Goal: Transaction & Acquisition: Purchase product/service

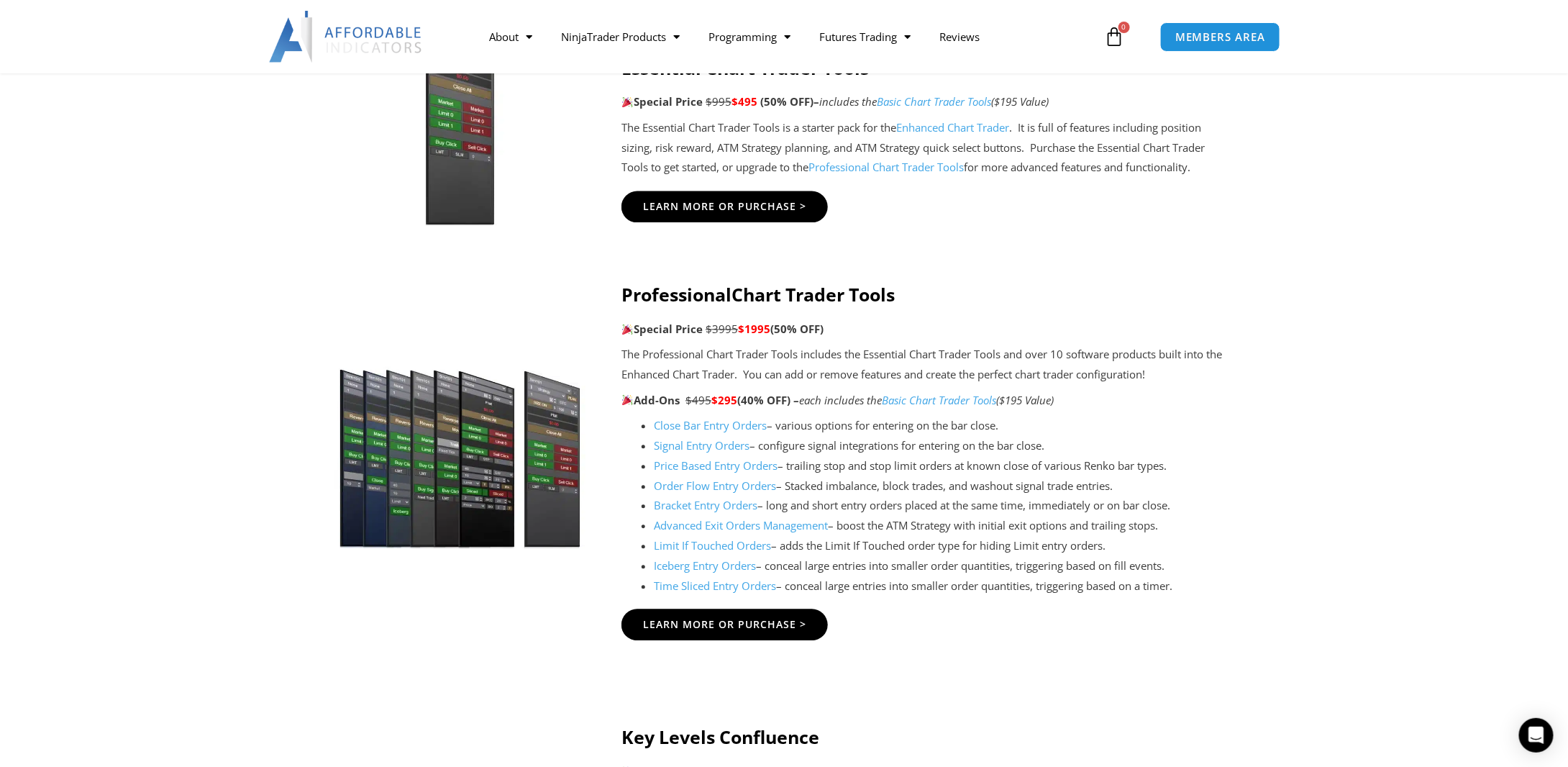
scroll to position [1367, 0]
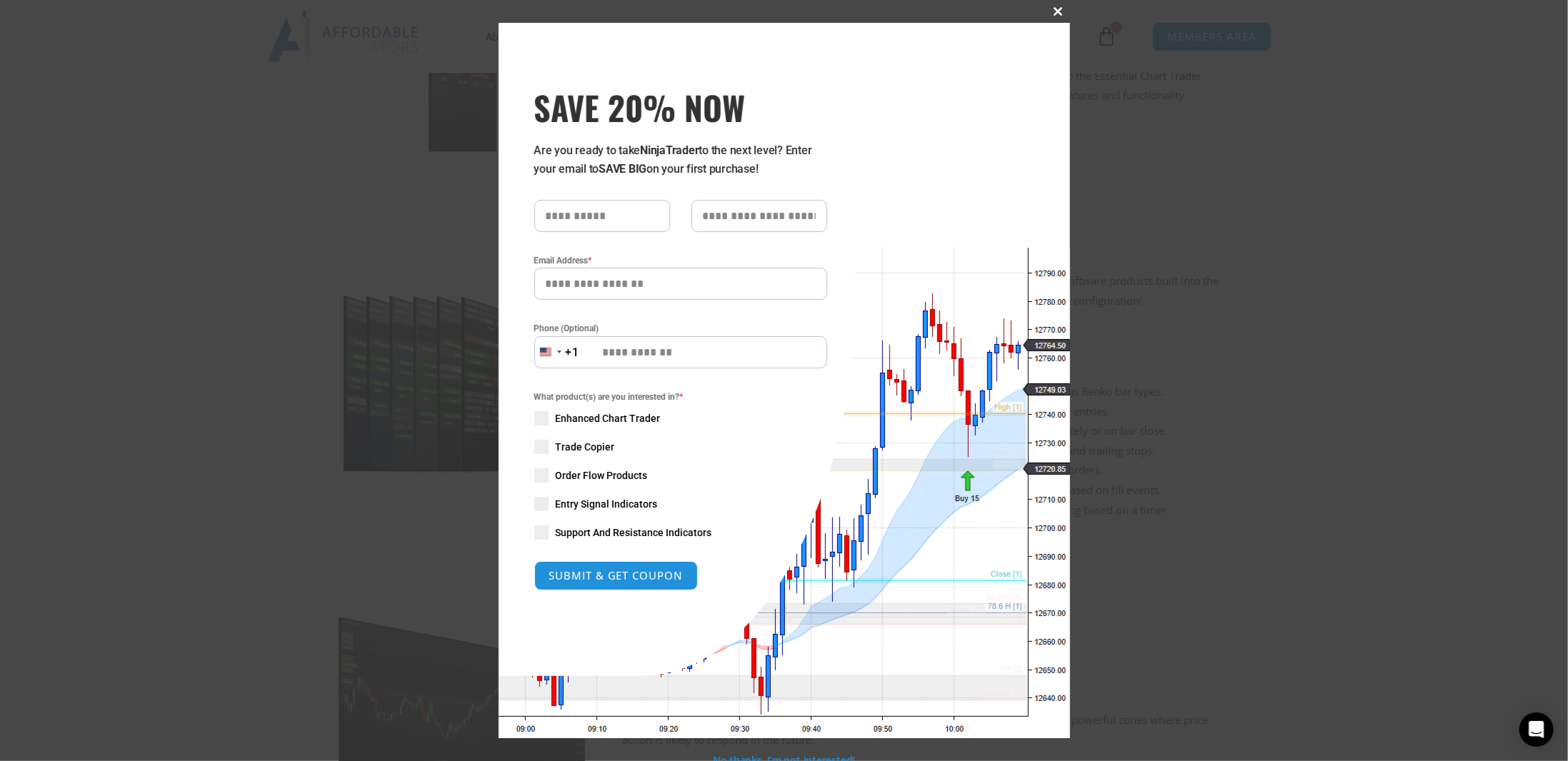
click at [1051, 11] on span at bounding box center [1058, 11] width 23 height 8
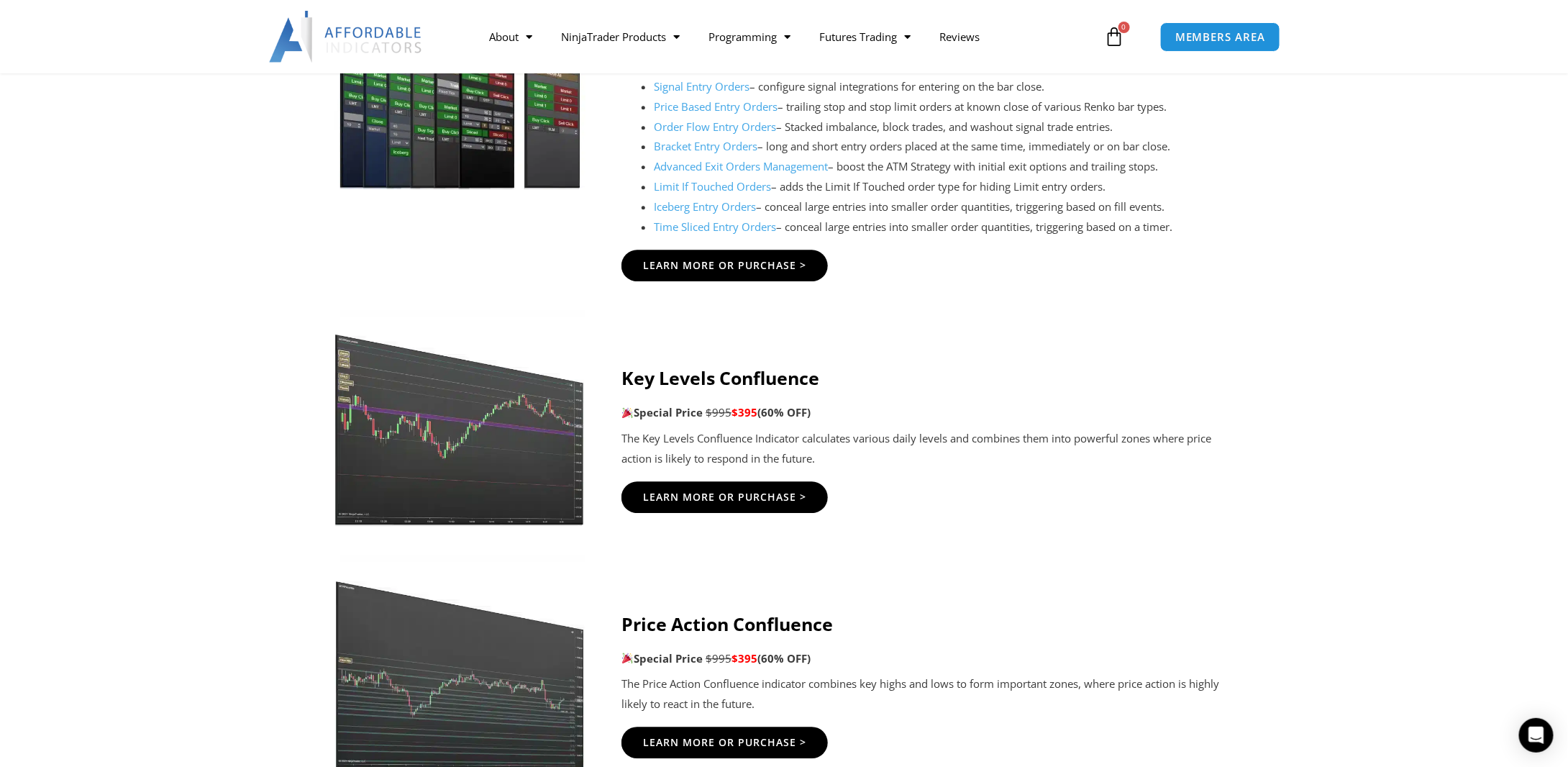
scroll to position [1727, 0]
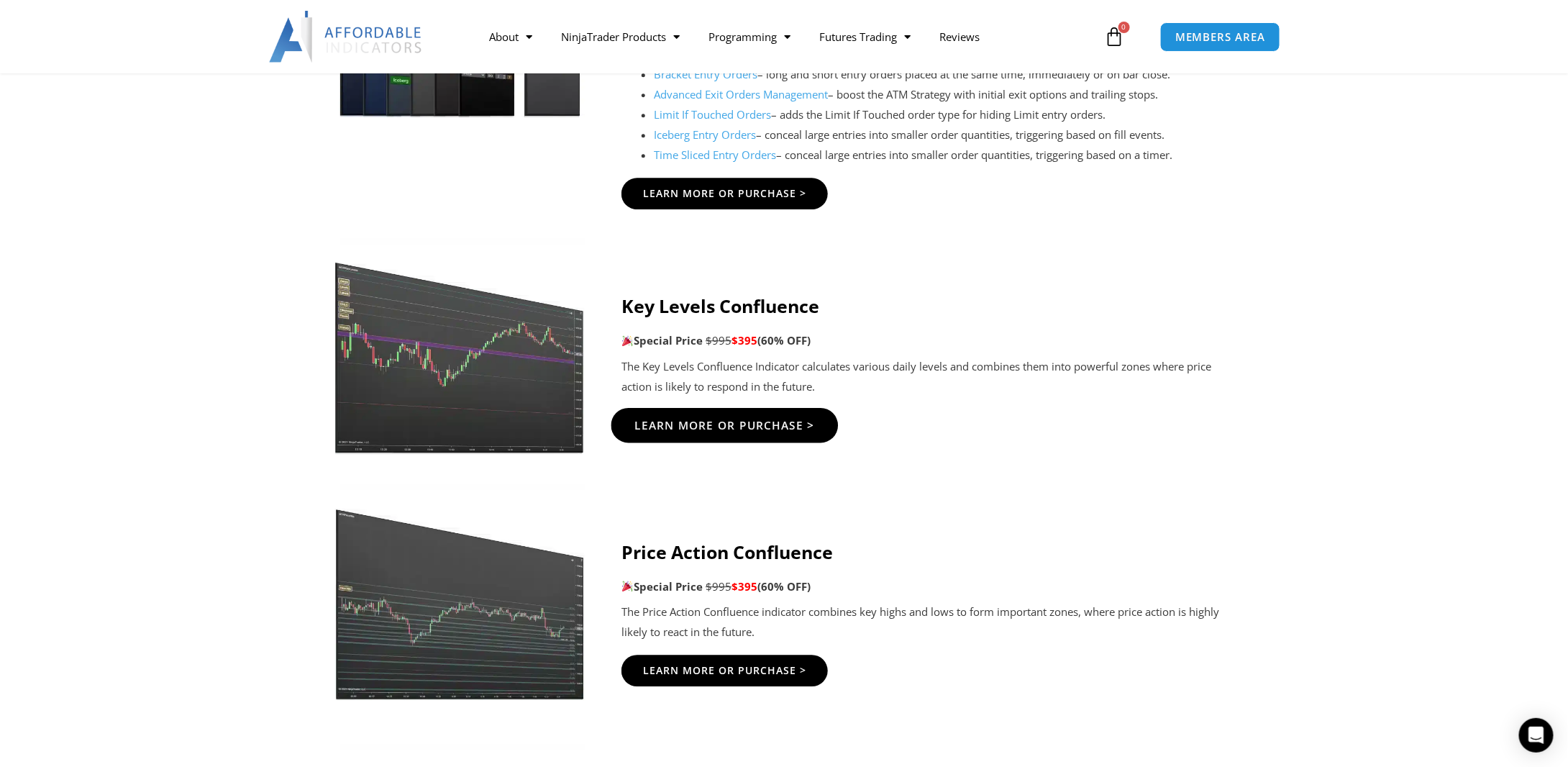
click at [694, 421] on span "Learn More Or Purchase >" at bounding box center [725, 425] width 180 height 11
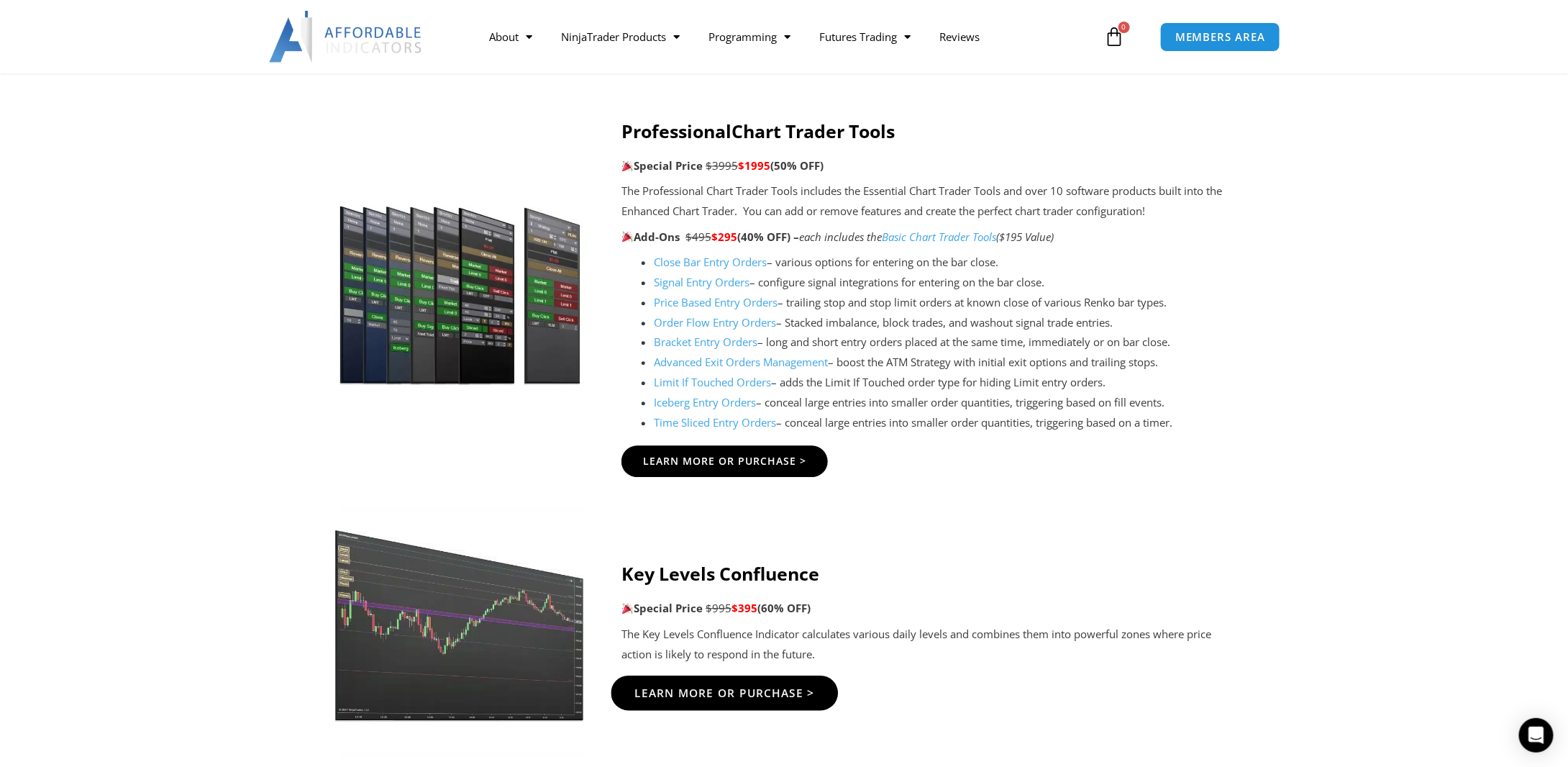
scroll to position [1439, 0]
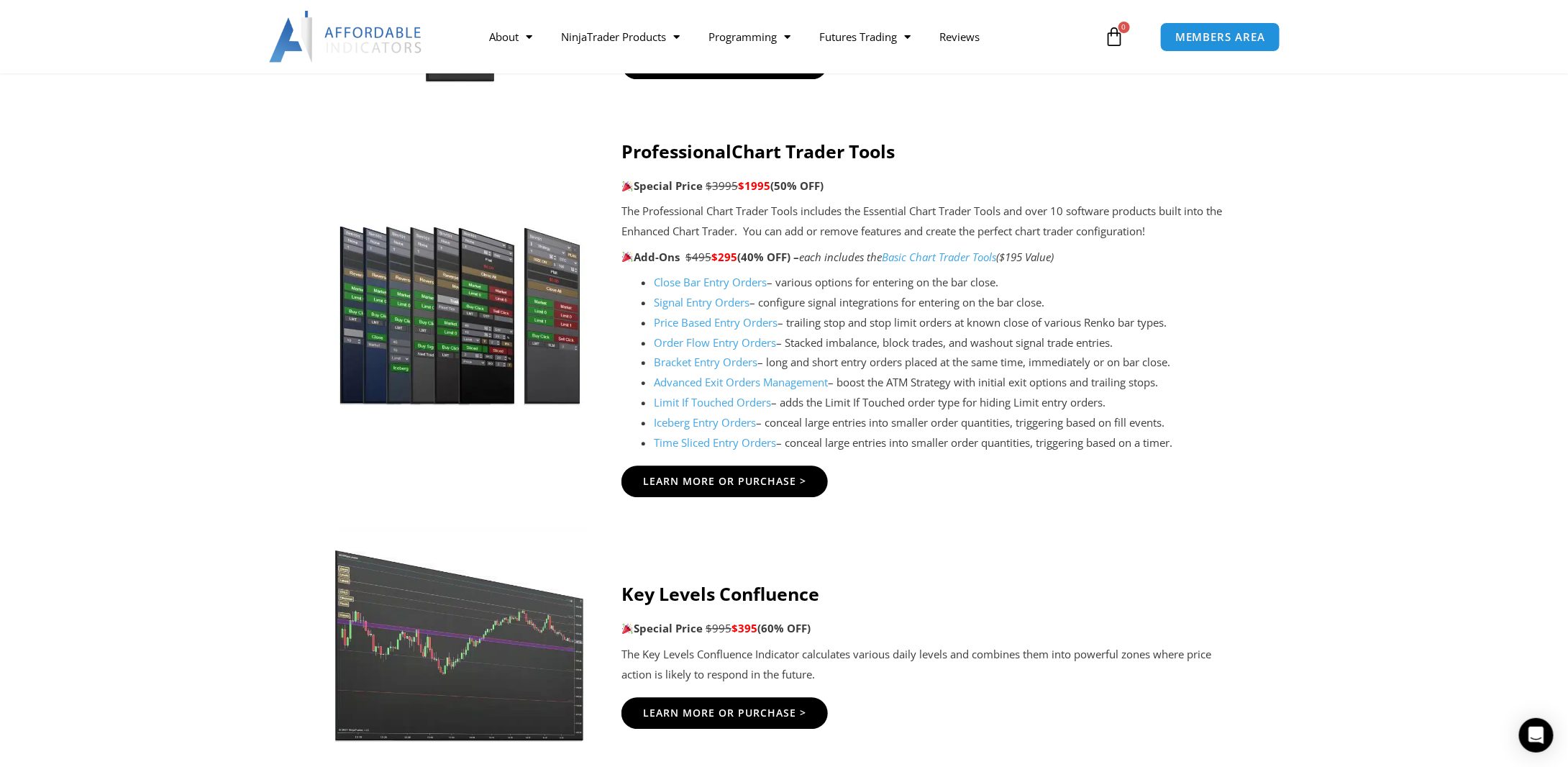
click at [694, 285] on link "Close Bar Entry Orders" at bounding box center [710, 282] width 113 height 15
click at [703, 301] on link "Signal Entry Orders" at bounding box center [702, 302] width 96 height 15
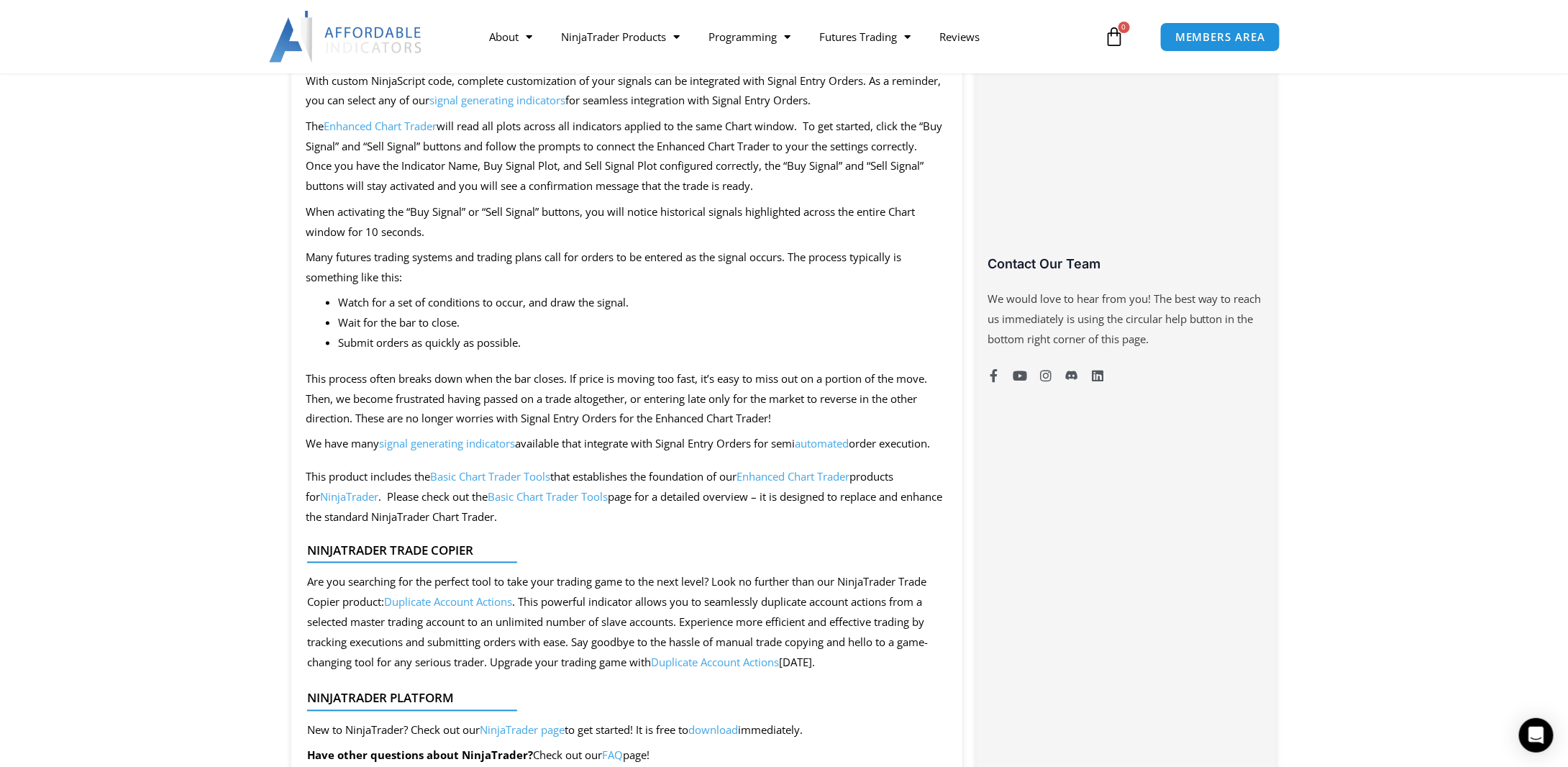
scroll to position [935, 0]
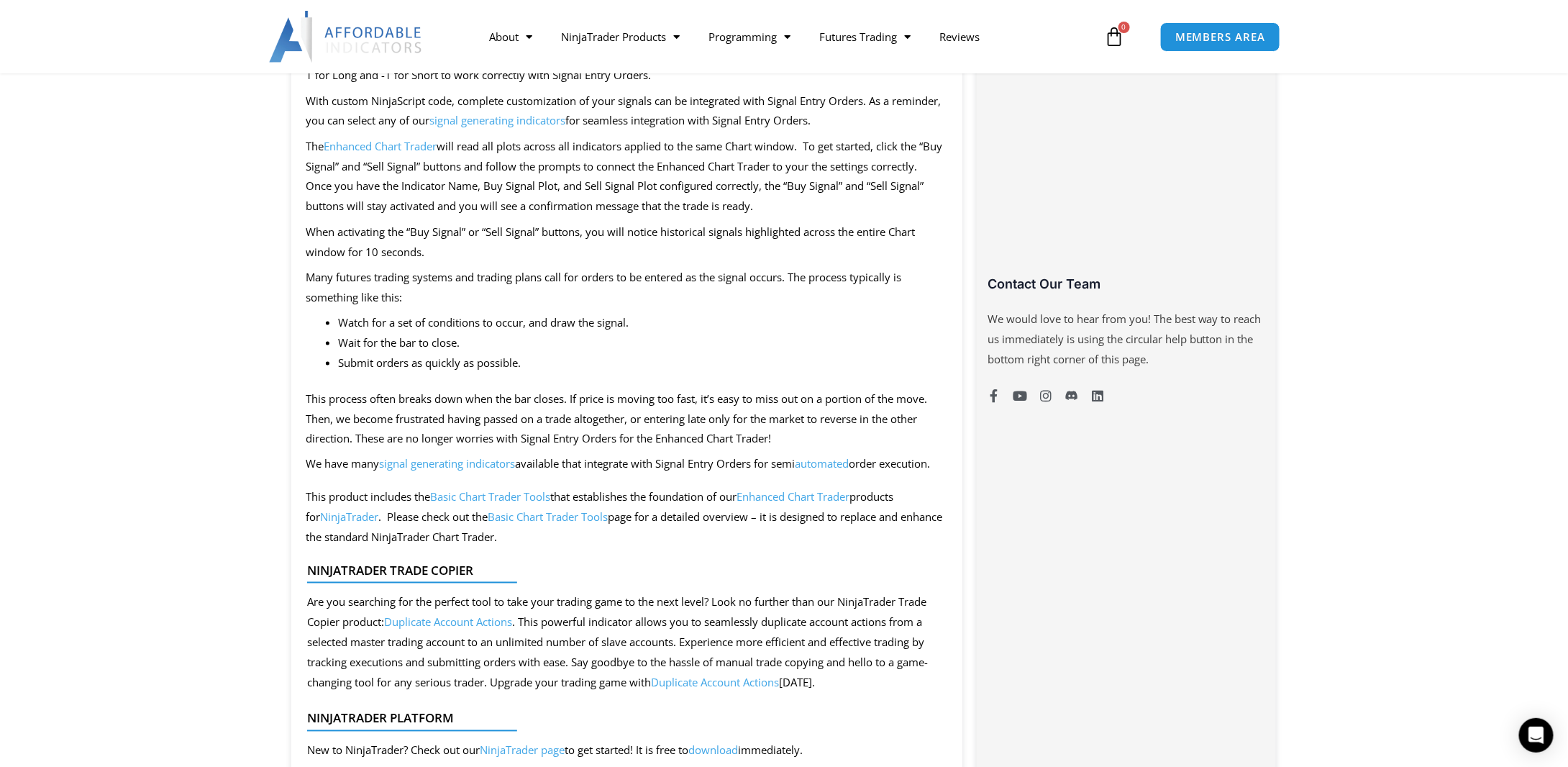
click at [484, 467] on span "signal generating indicators" at bounding box center [446, 464] width 136 height 15
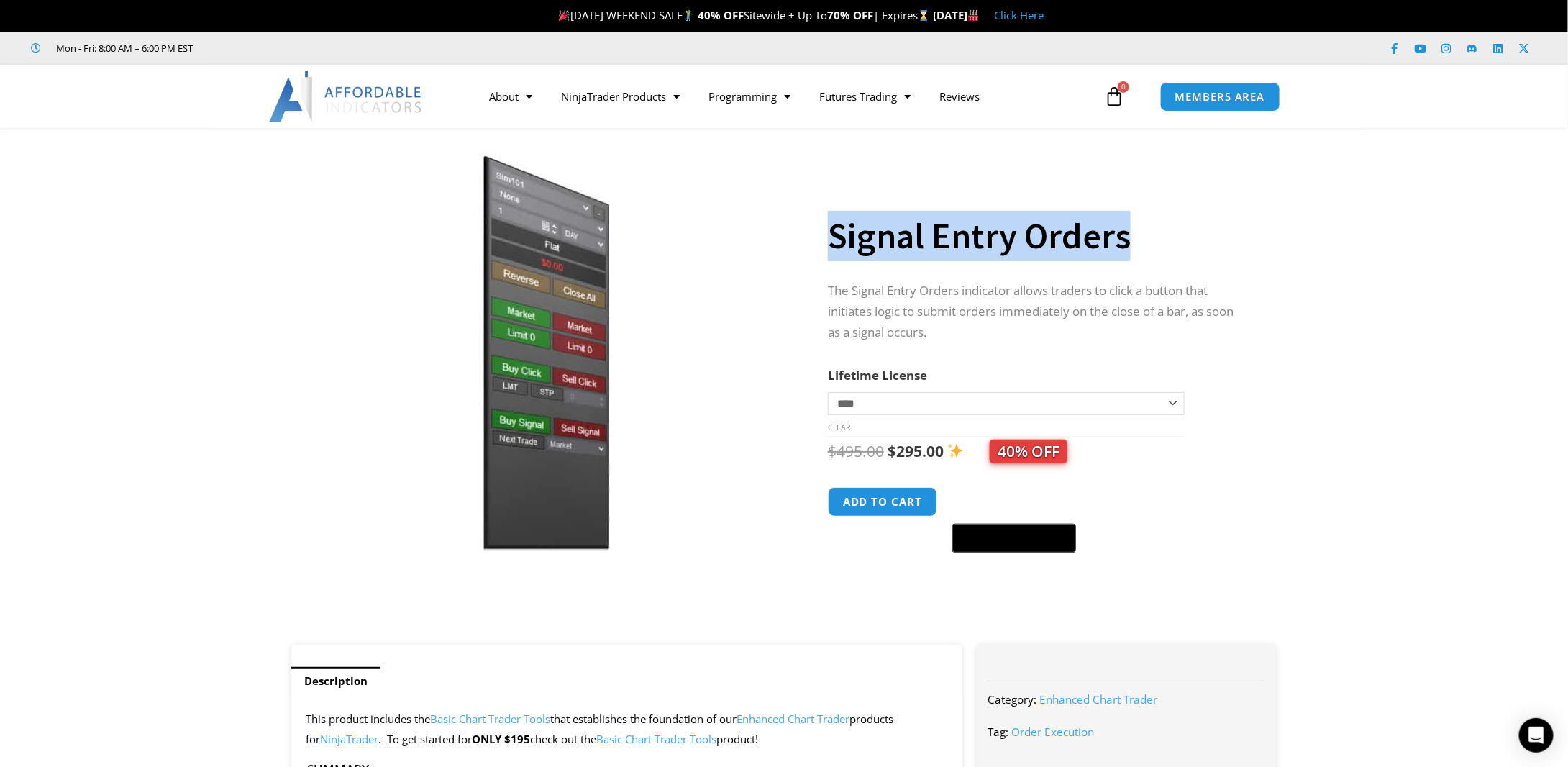
drag, startPoint x: 830, startPoint y: 232, endPoint x: 1145, endPoint y: 232, distance: 315.0
click at [1145, 232] on h1 "Signal Entry Orders" at bounding box center [1037, 235] width 420 height 50
copy h1 "Signal Entry Orders"
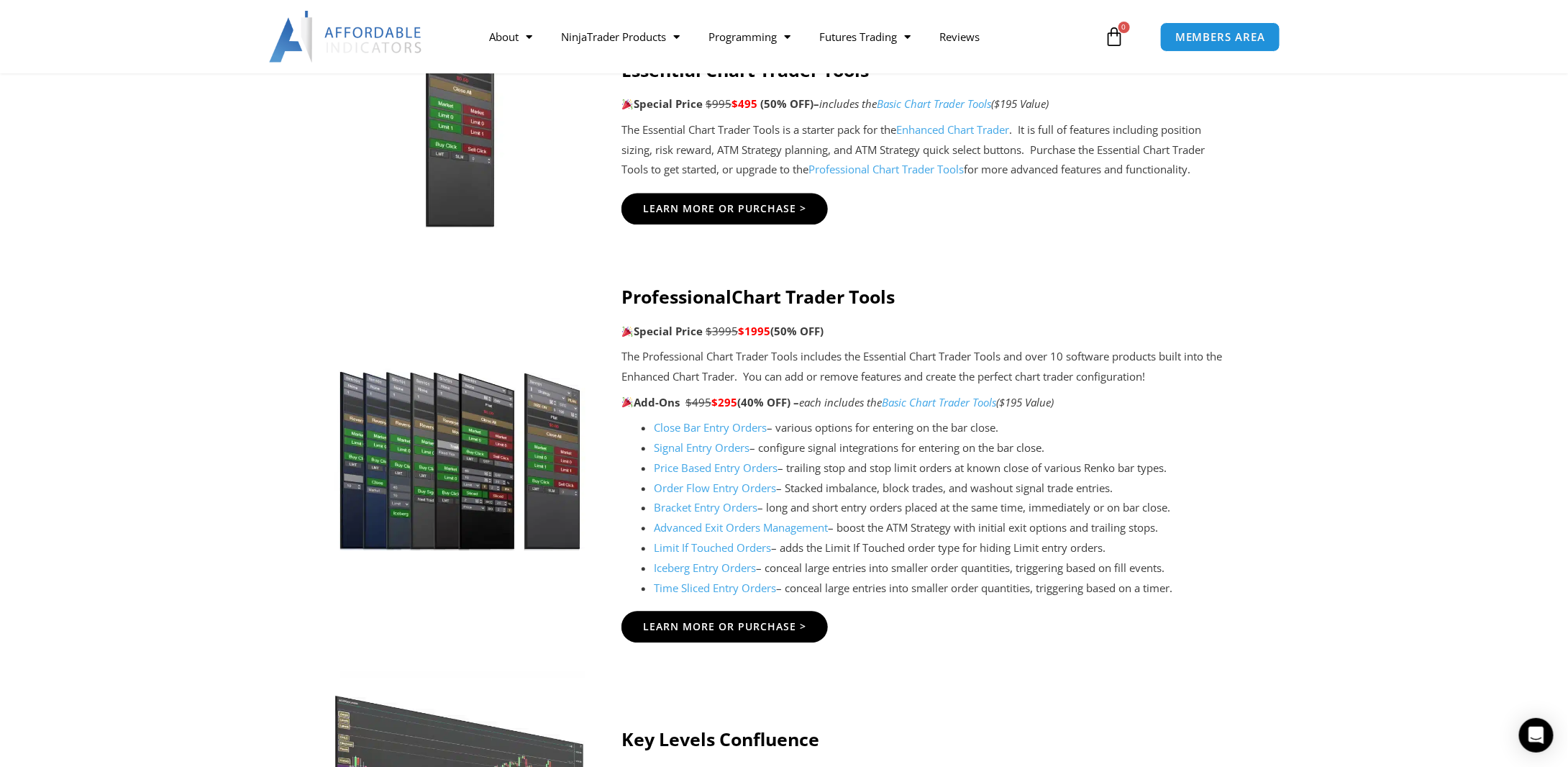
scroll to position [1295, 0]
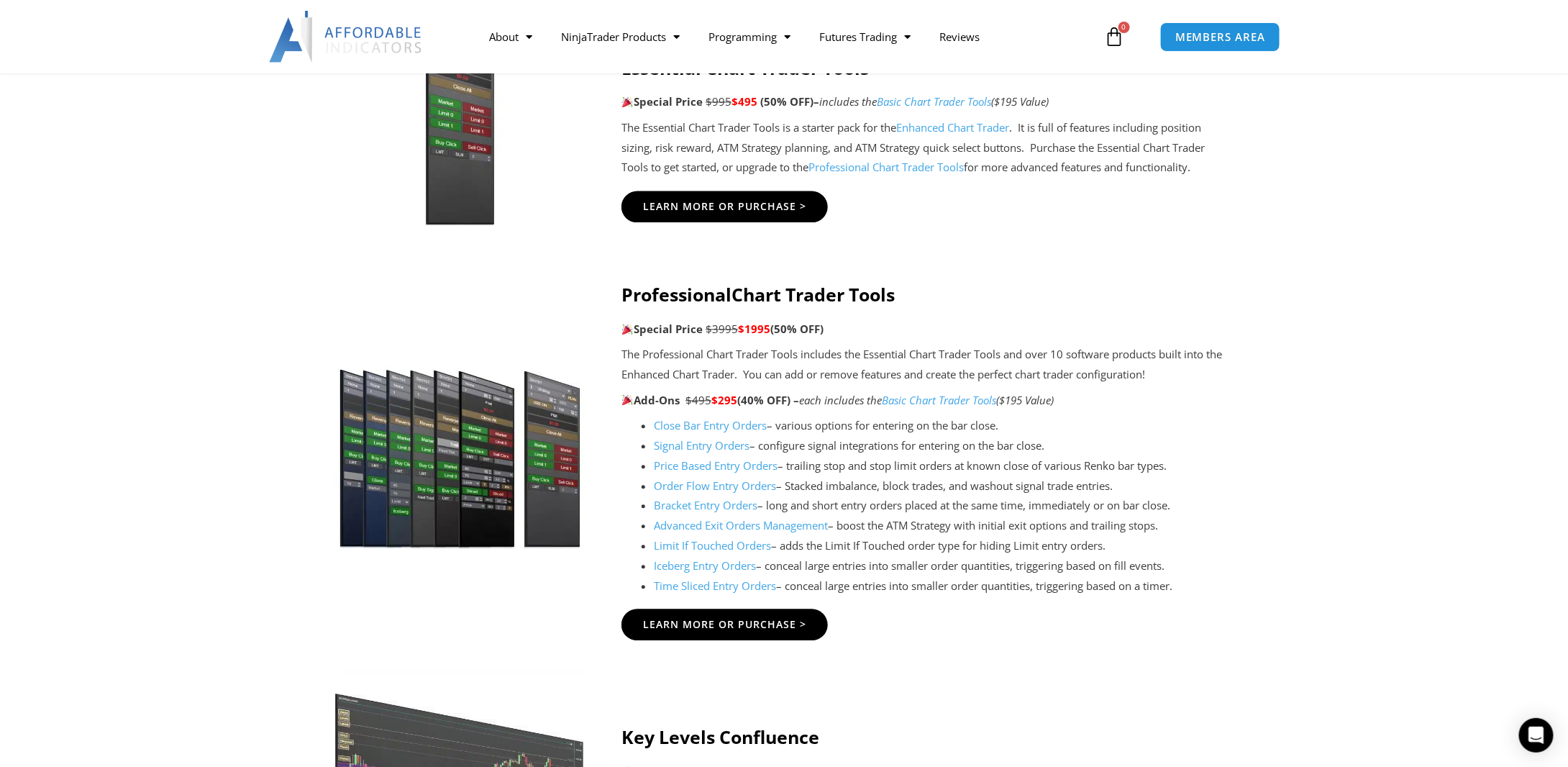
click at [682, 469] on link "Price Based Entry Orders" at bounding box center [715, 467] width 124 height 15
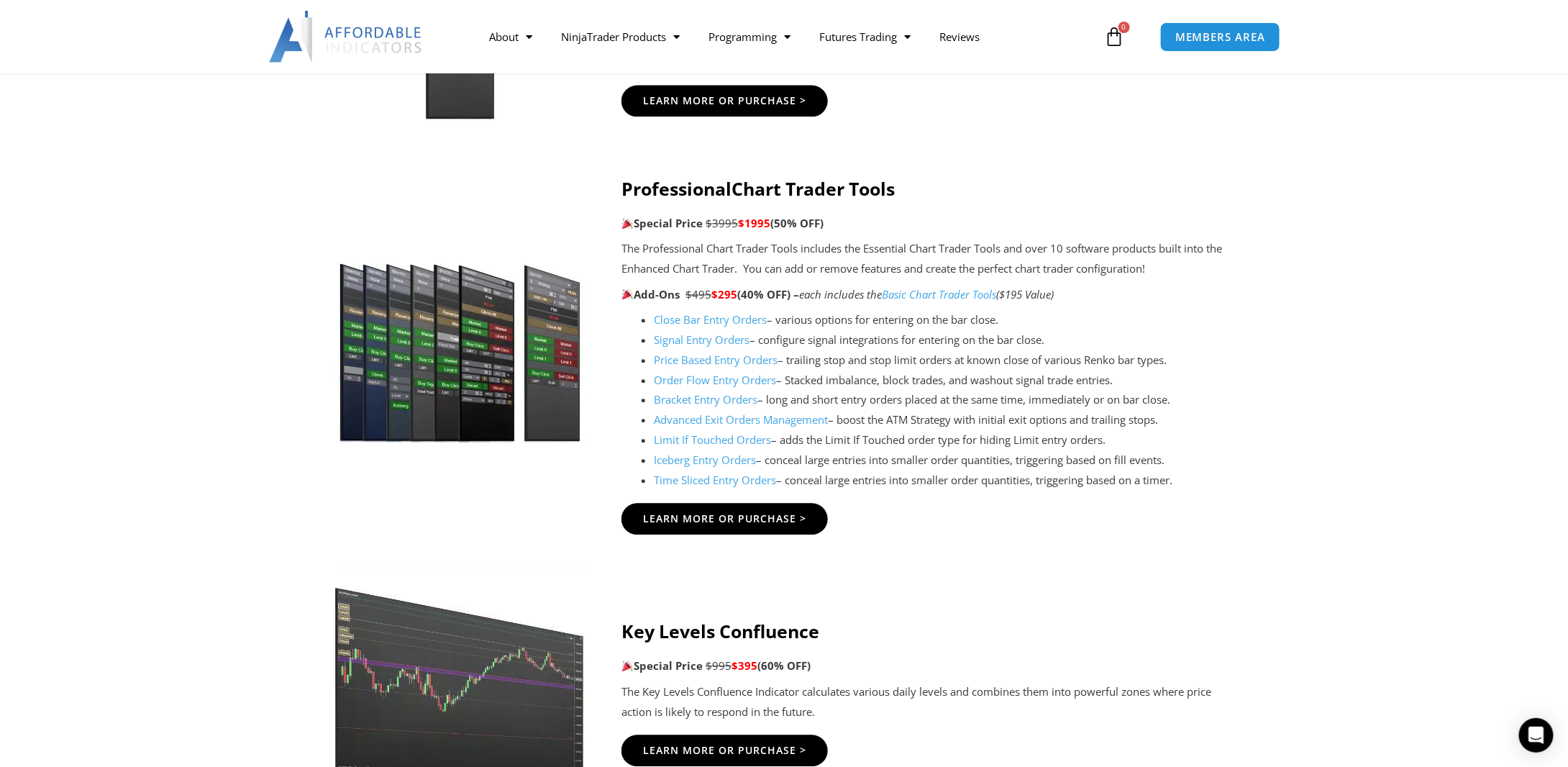
scroll to position [1439, 0]
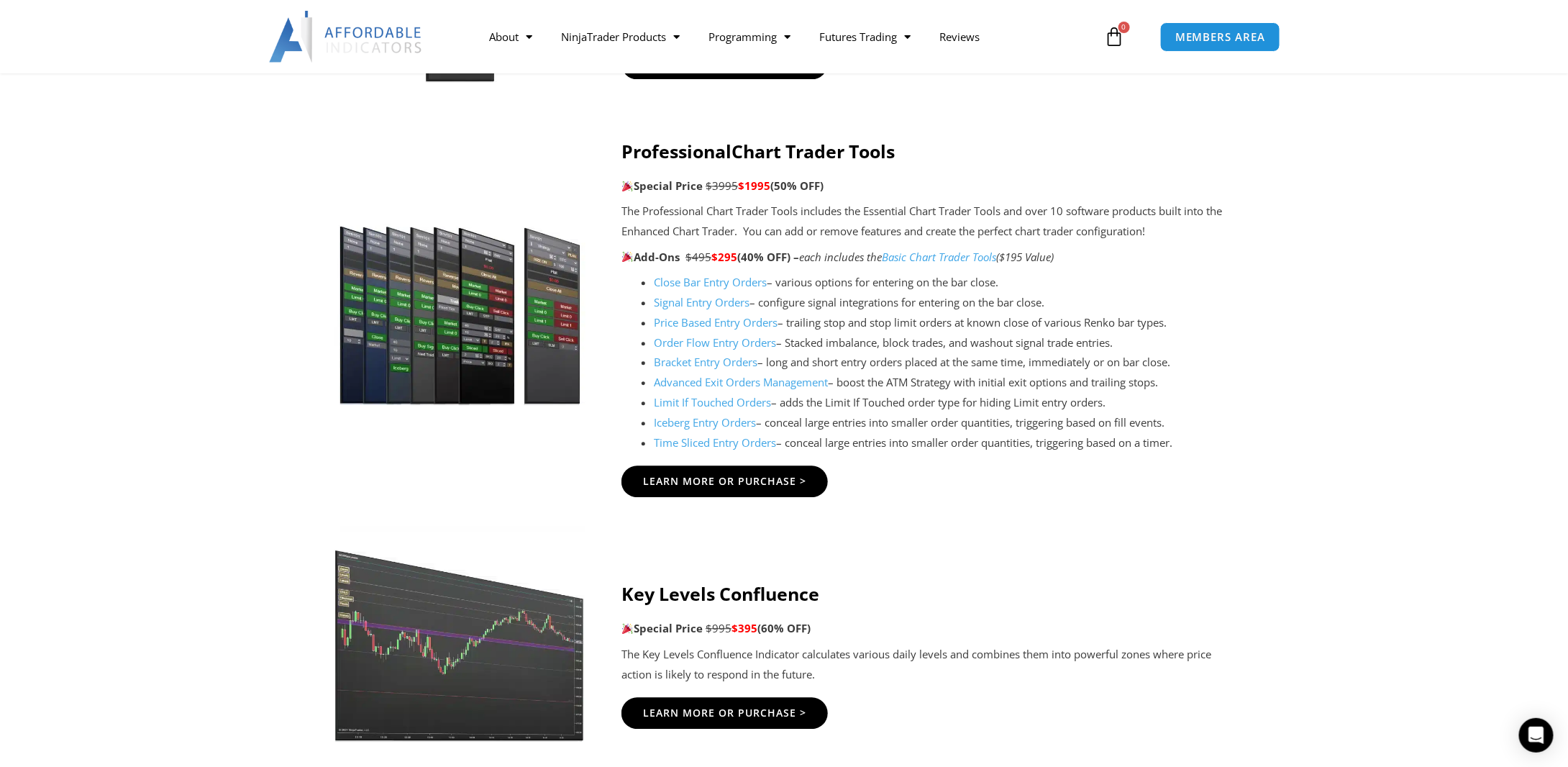
click at [674, 323] on link "Price Based Entry Orders" at bounding box center [715, 322] width 124 height 15
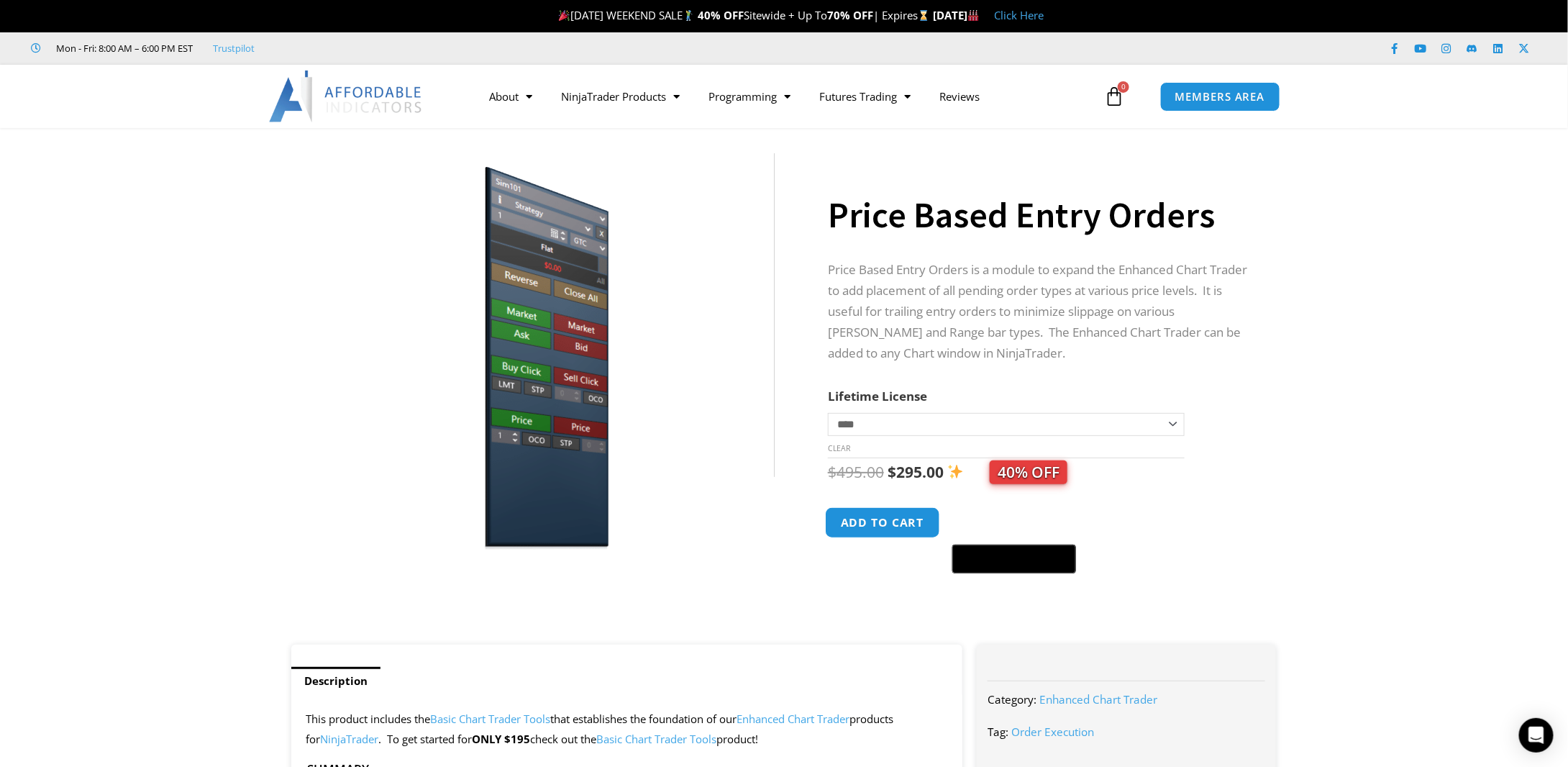
click at [905, 513] on button "Add to cart" at bounding box center [883, 523] width 115 height 31
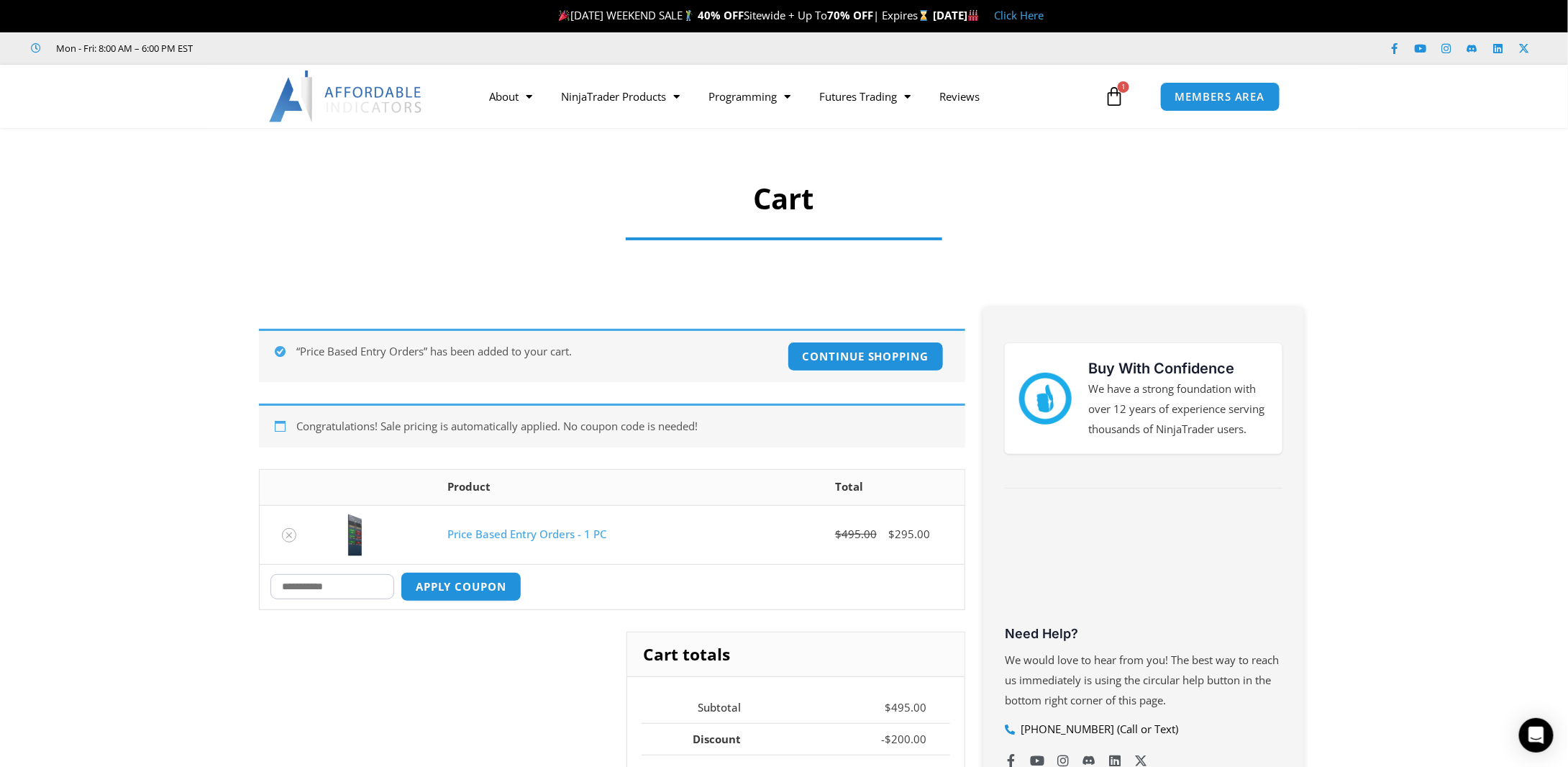
click at [1115, 95] on icon at bounding box center [1114, 96] width 20 height 20
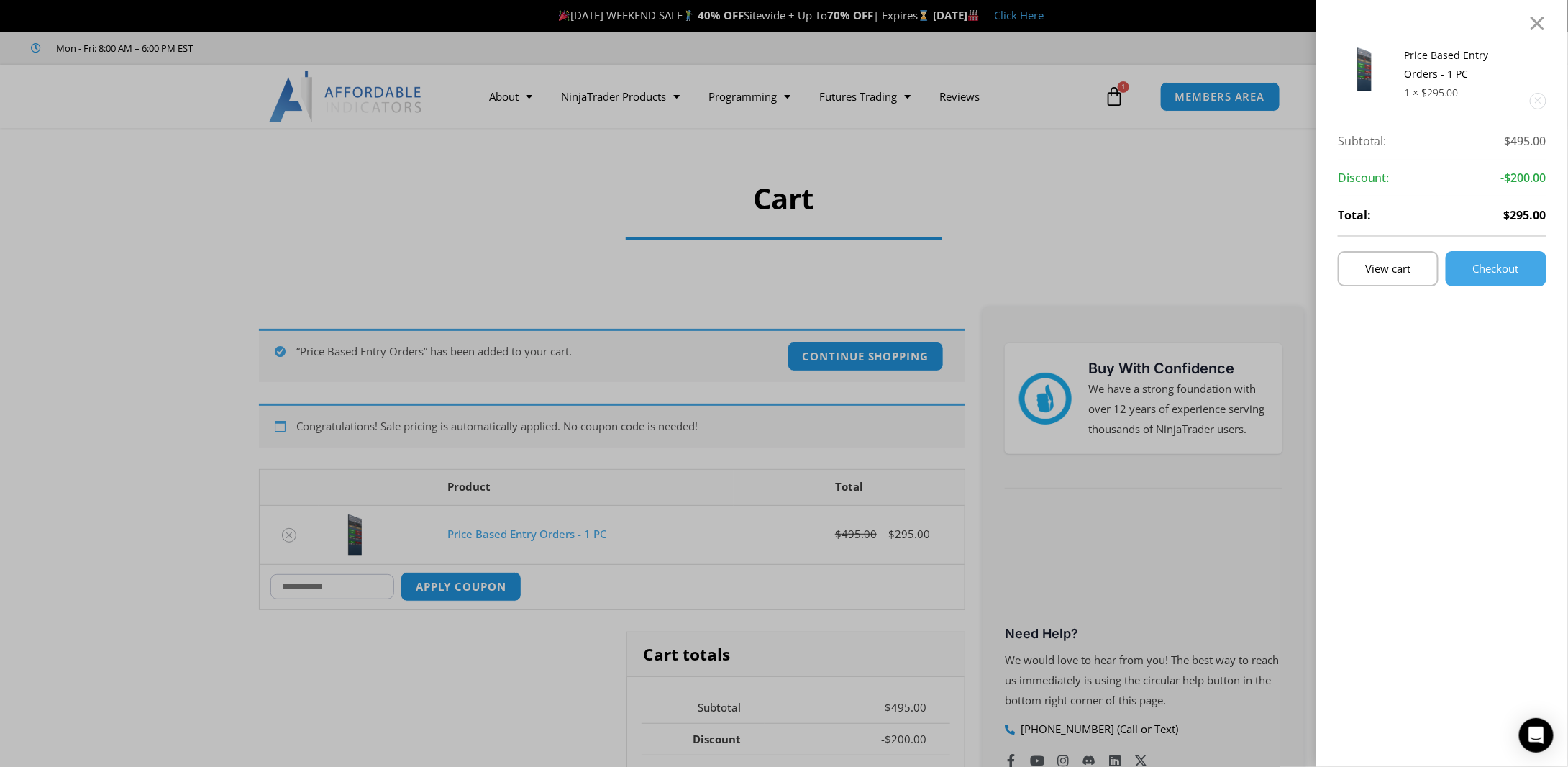
click at [1214, 103] on div "Price Based Entry Orders - 1 PC 1 × $ 295.00 Subtotal: $ 495.00 Subtotal: $495.…" at bounding box center [784, 384] width 1568 height 767
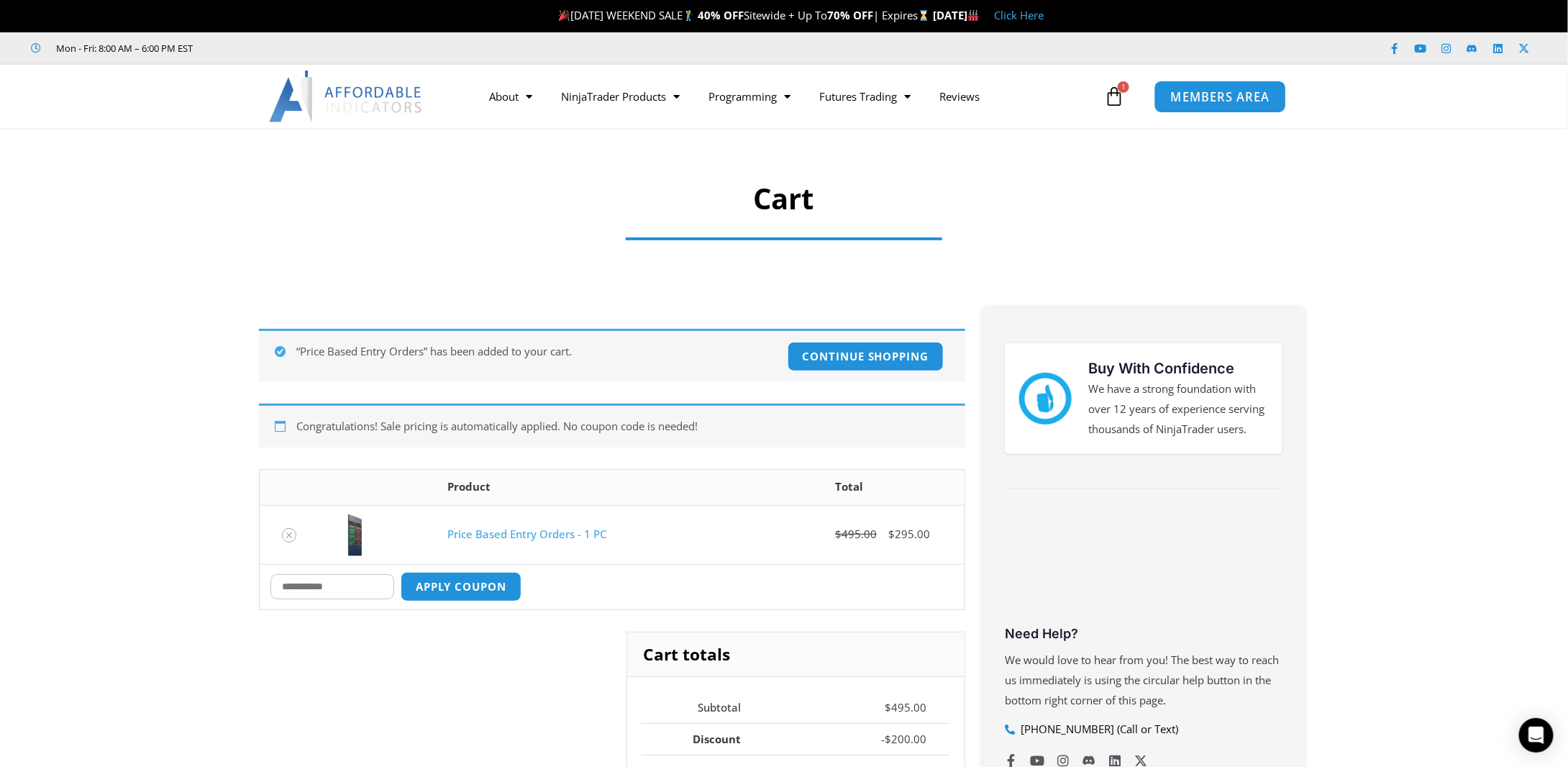
click at [1214, 103] on span "MEMBERS AREA" at bounding box center [1220, 96] width 99 height 12
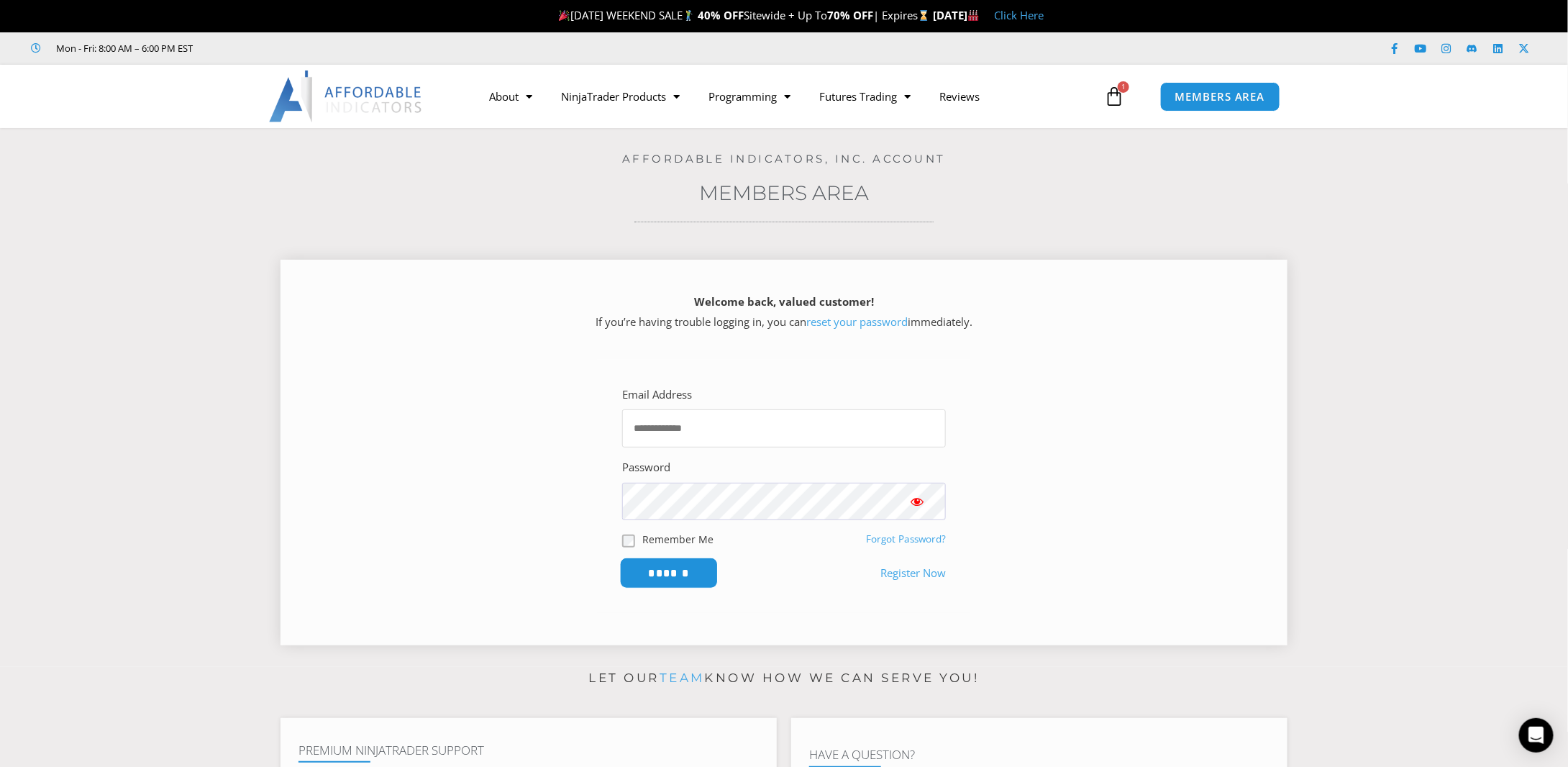
type input "**********"
click at [679, 568] on input "******" at bounding box center [670, 573] width 99 height 31
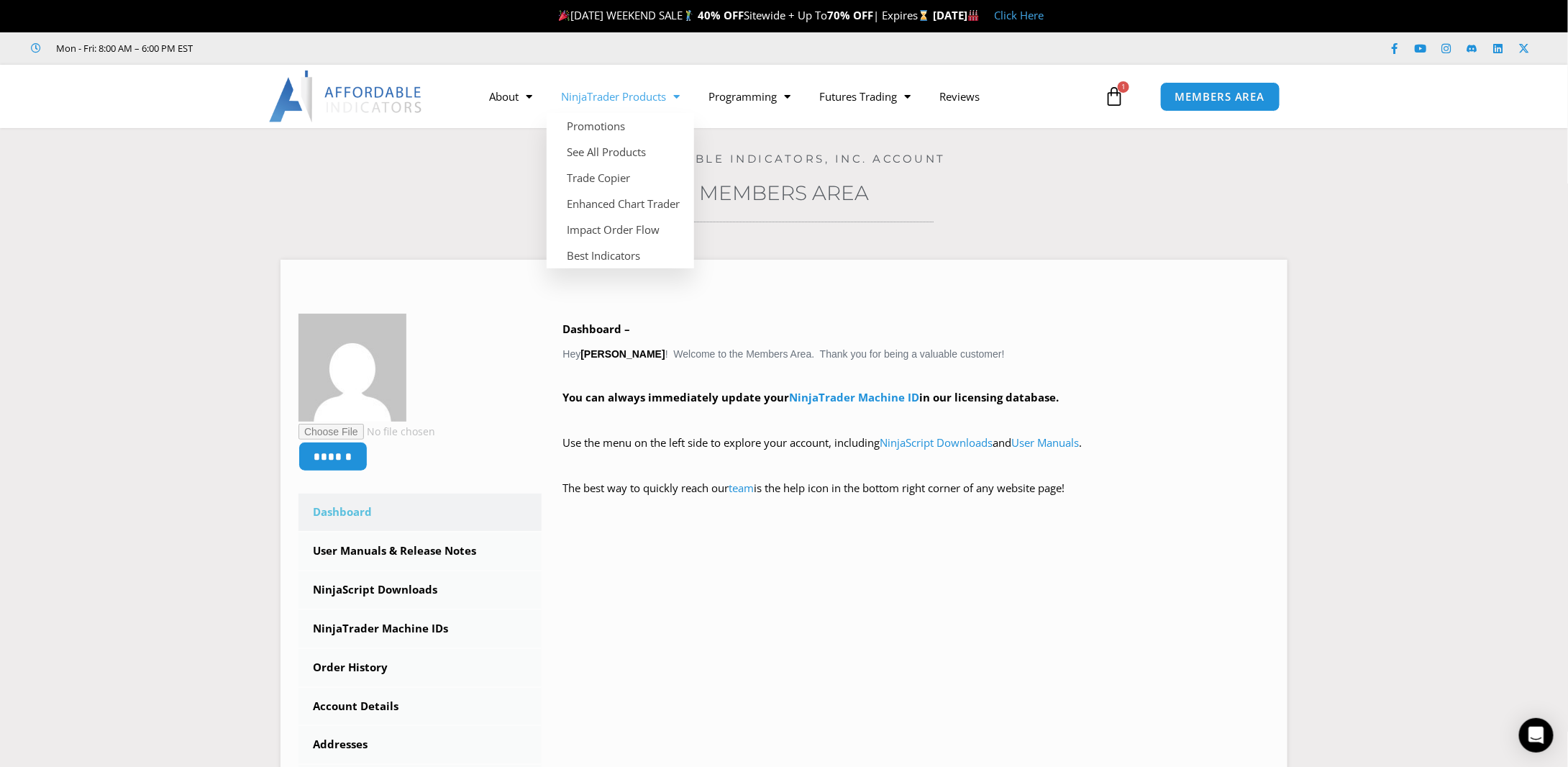
click at [648, 98] on link "NinjaTrader Products" at bounding box center [620, 96] width 147 height 33
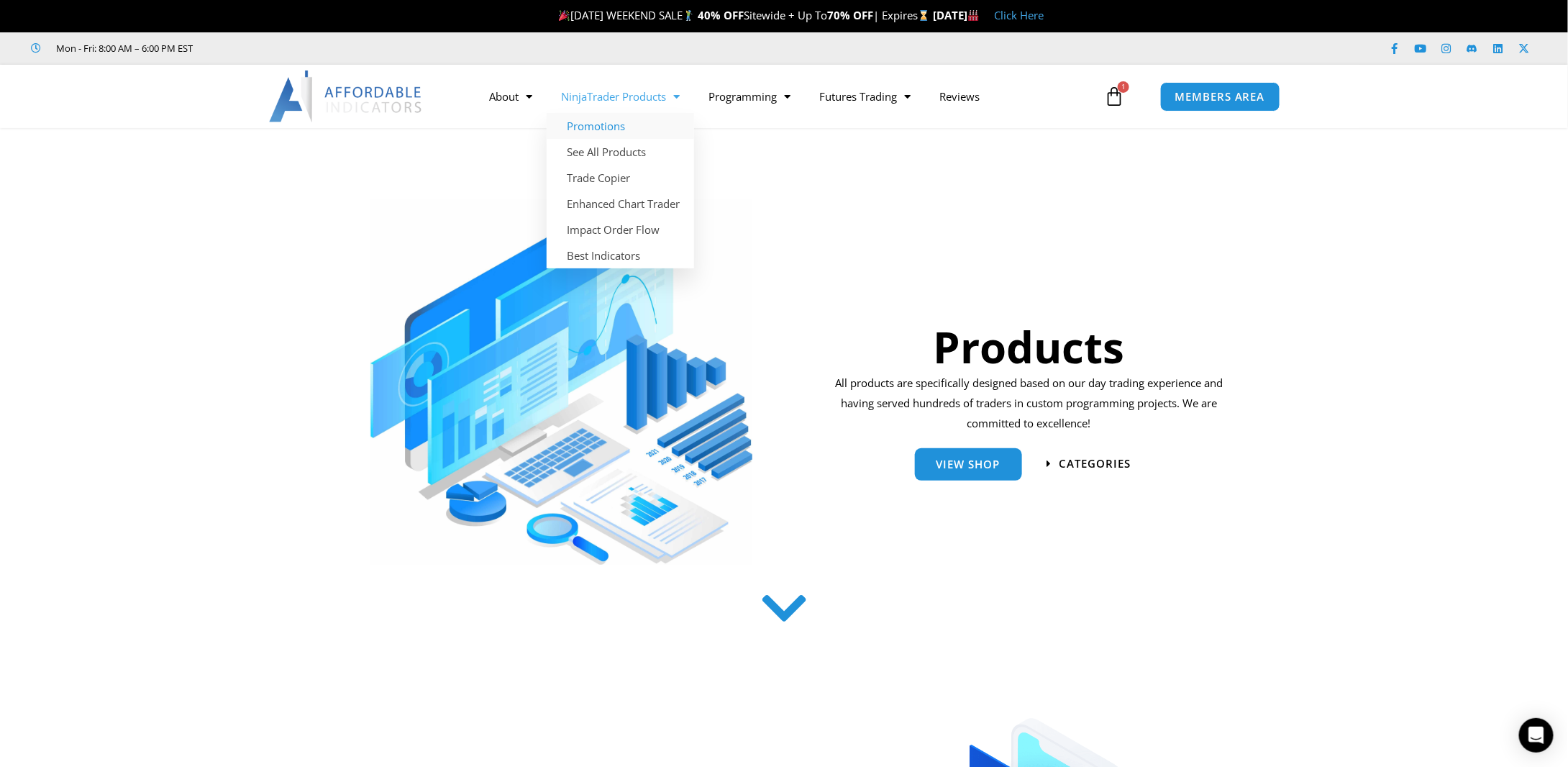
click at [614, 124] on link "Promotions" at bounding box center [620, 125] width 147 height 26
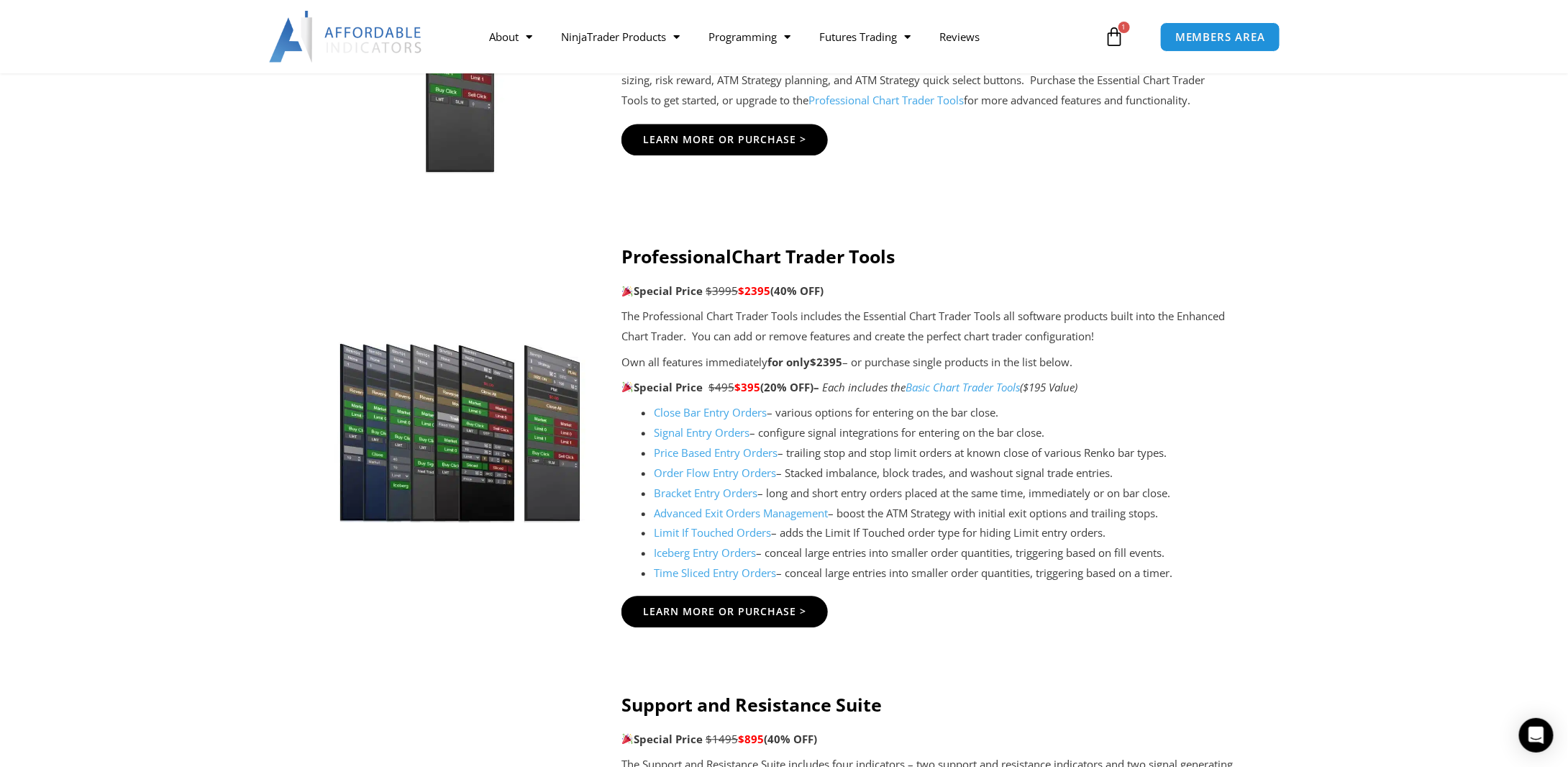
scroll to position [1367, 0]
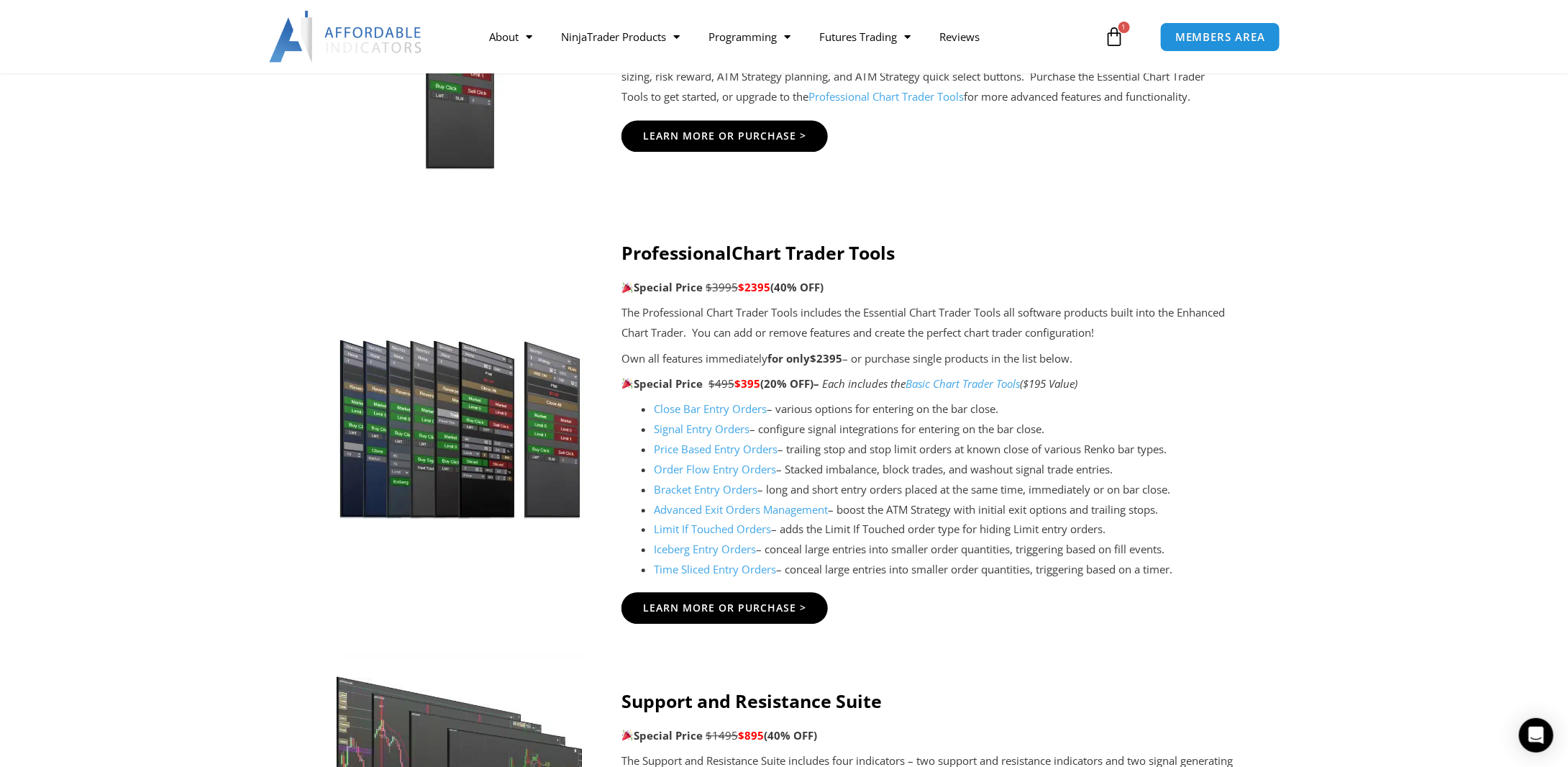
click at [708, 449] on link "Price Based Entry Orders" at bounding box center [715, 450] width 124 height 15
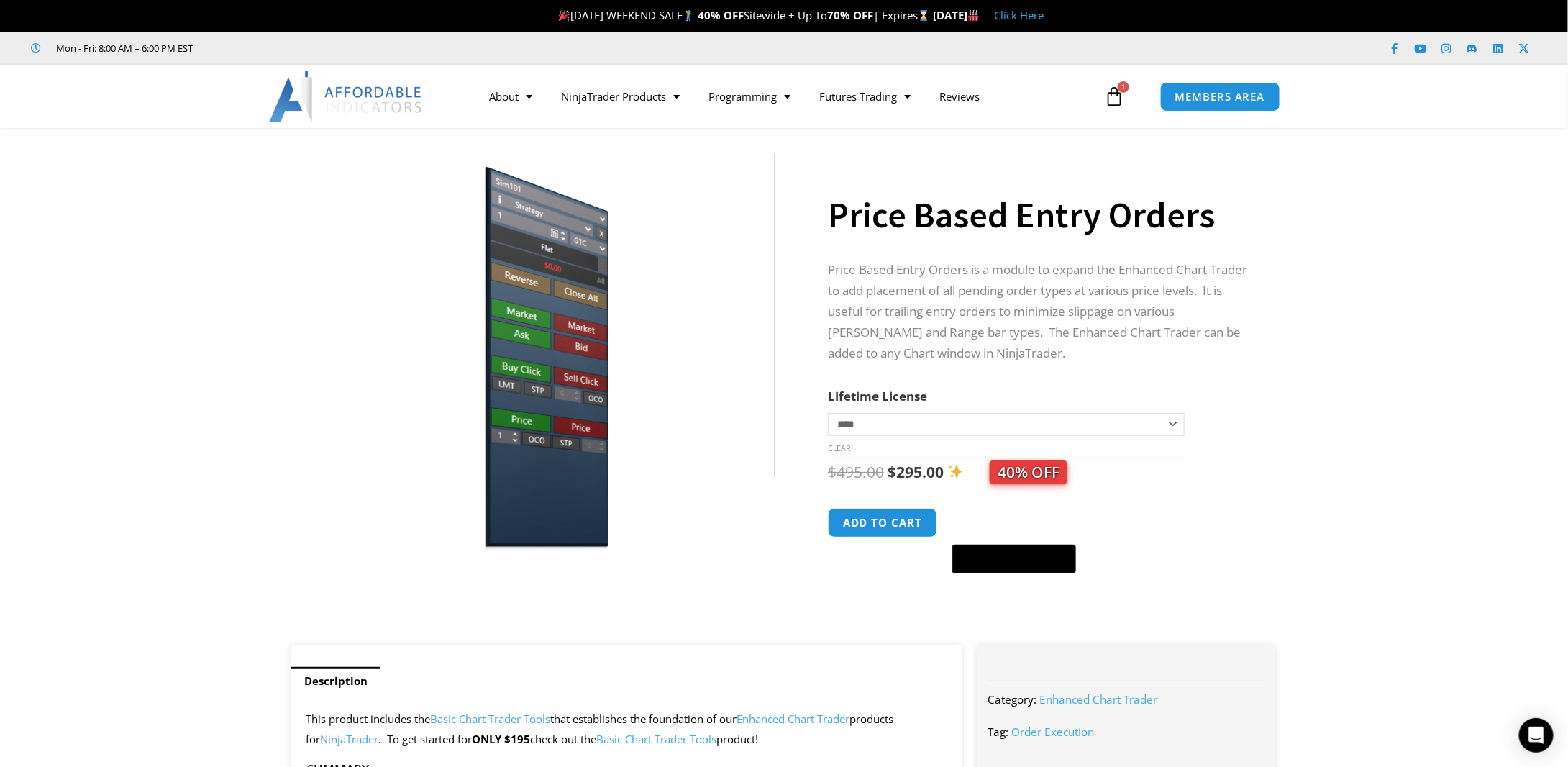
click at [1114, 101] on icon at bounding box center [1114, 96] width 20 height 20
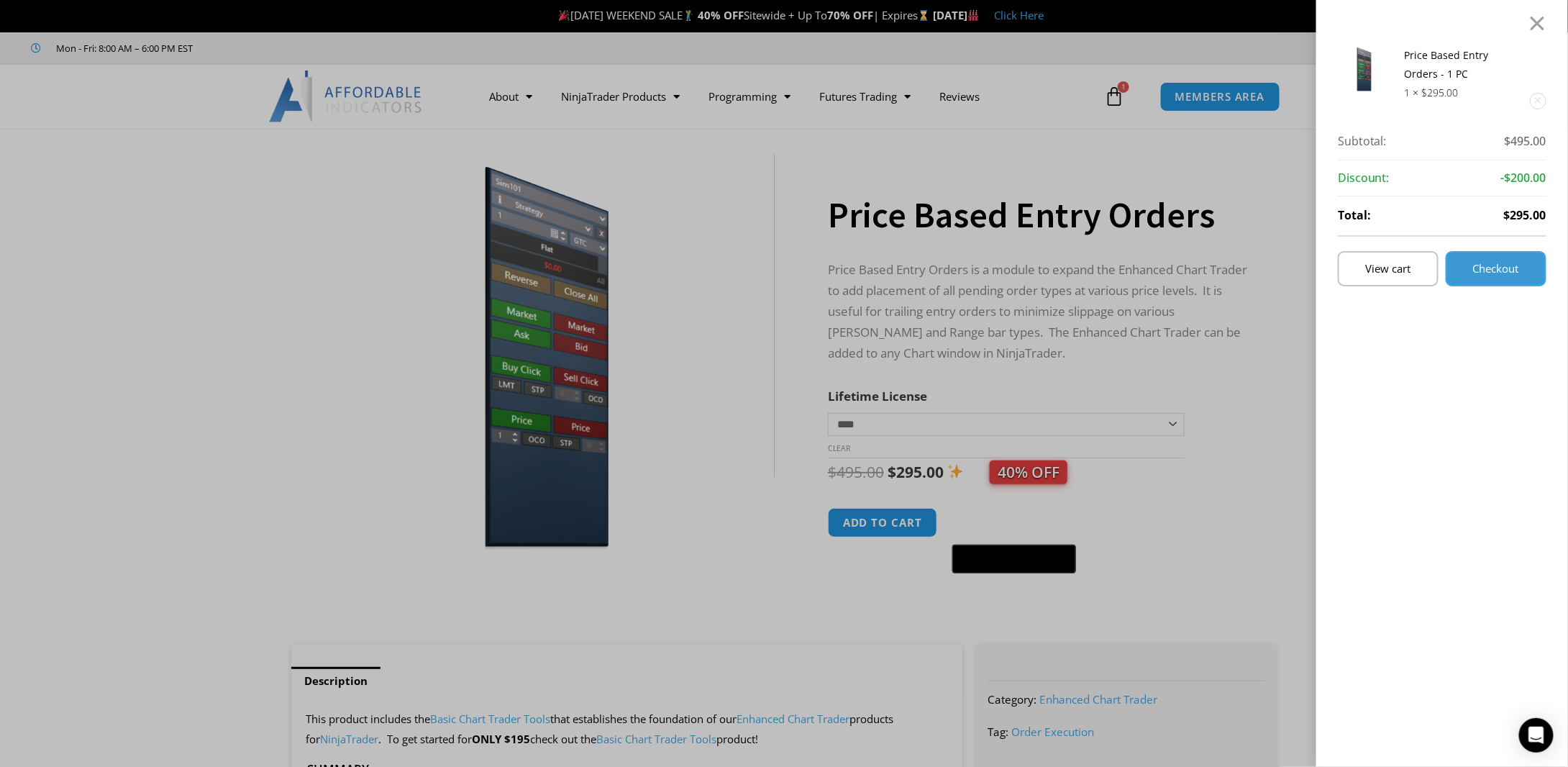
click at [1514, 264] on span "Checkout" at bounding box center [1496, 269] width 46 height 11
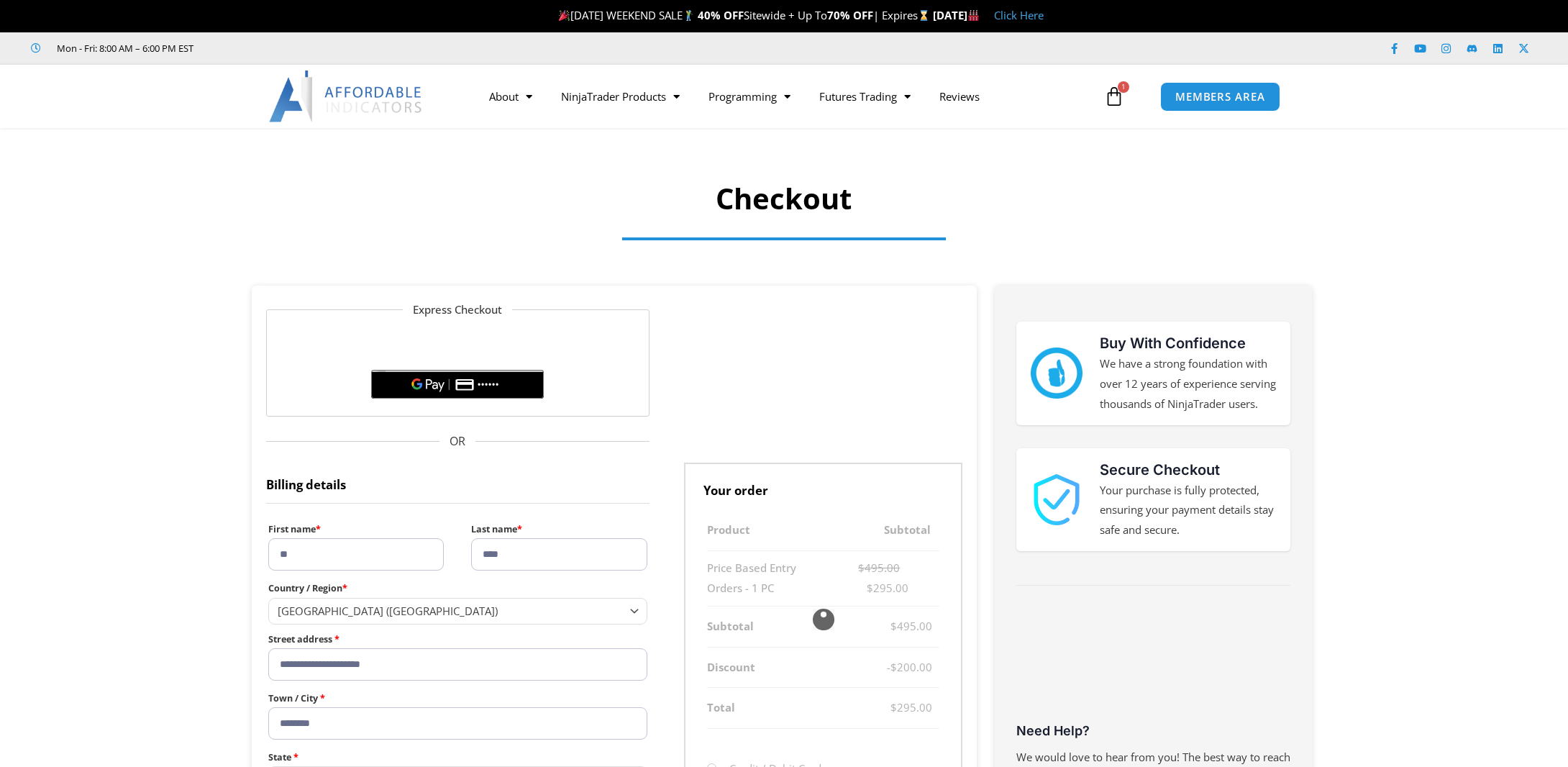
select select "**"
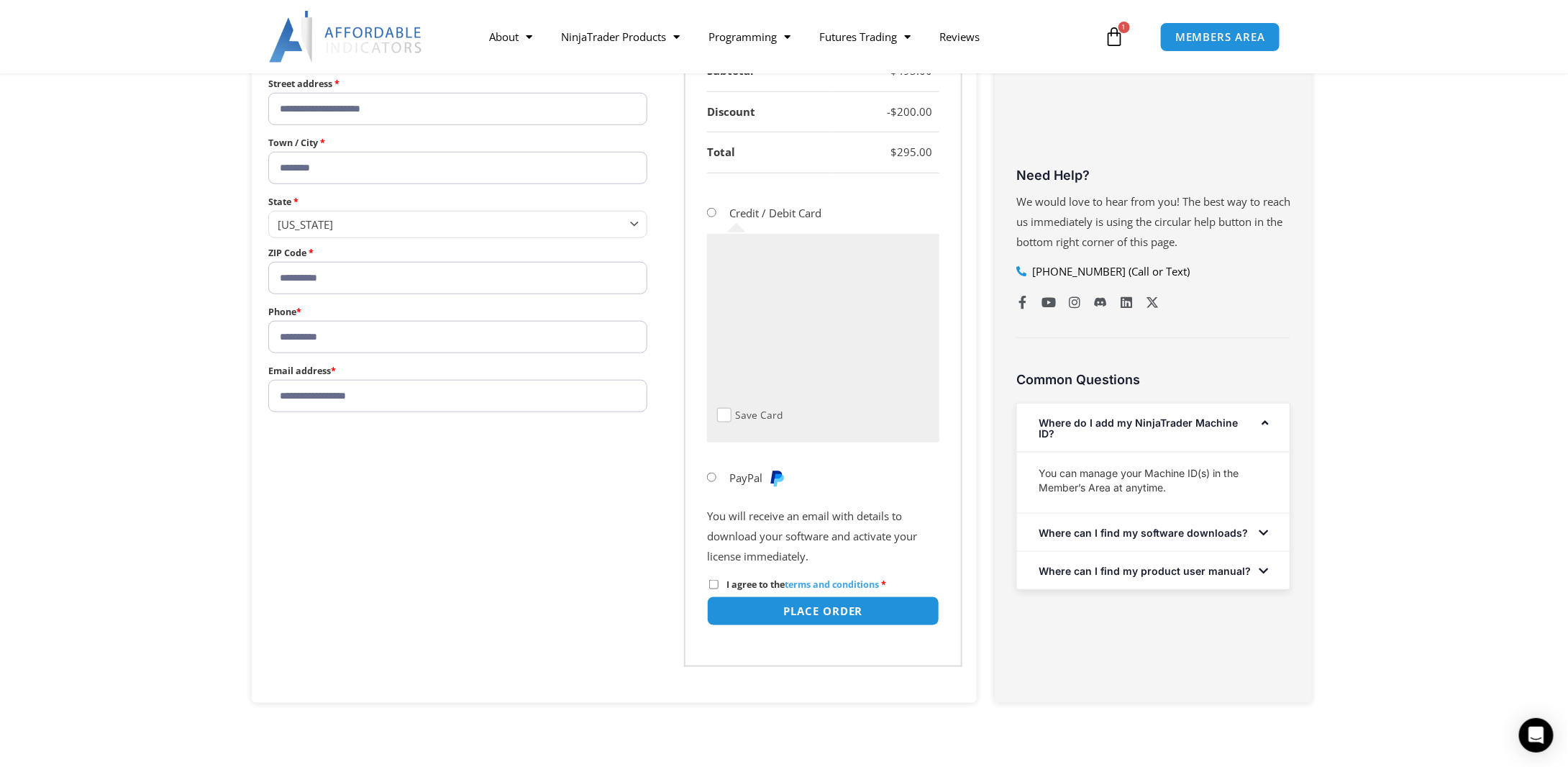
scroll to position [576, 0]
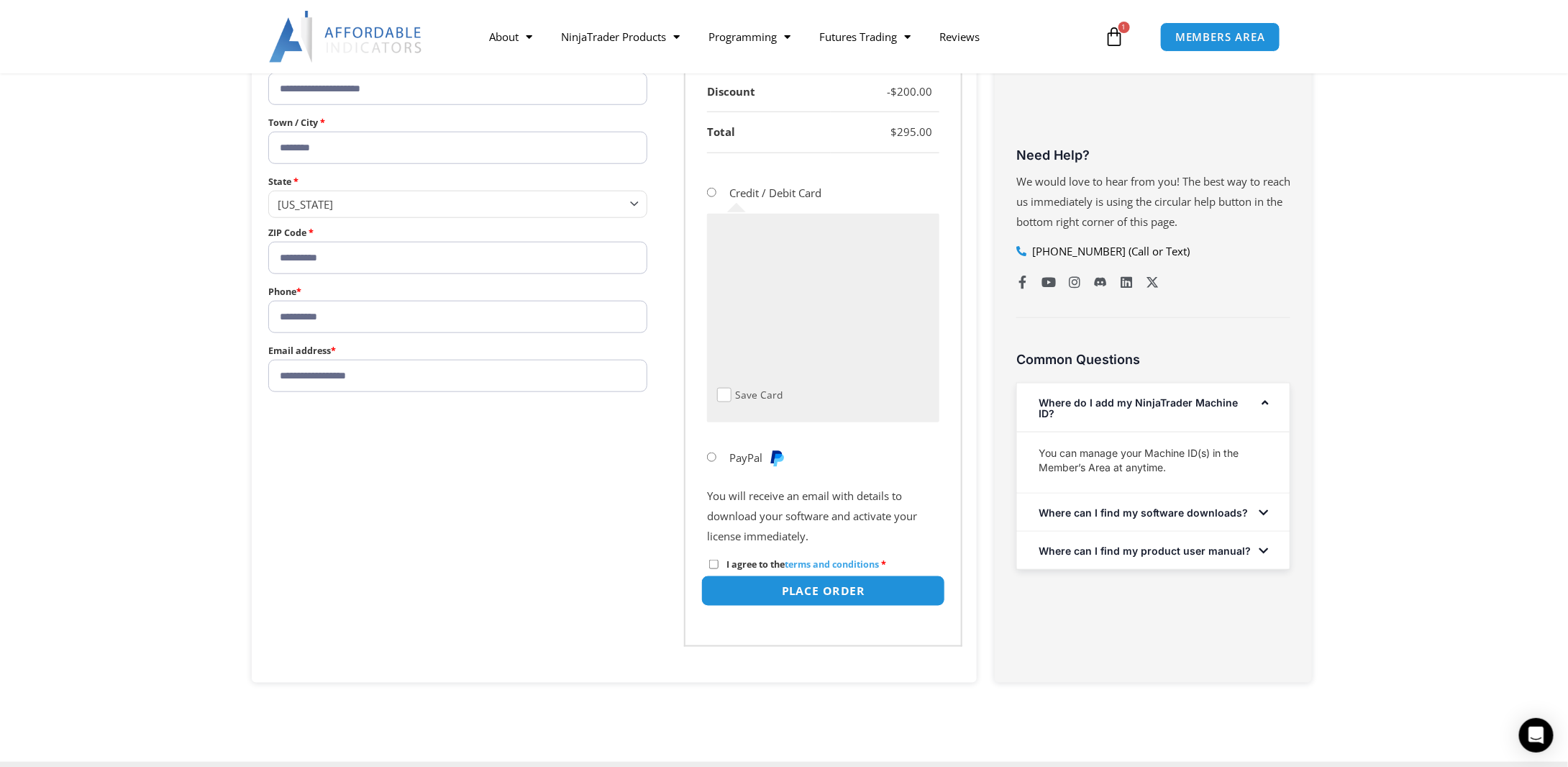
click at [786, 588] on button "Place order" at bounding box center [823, 591] width 244 height 31
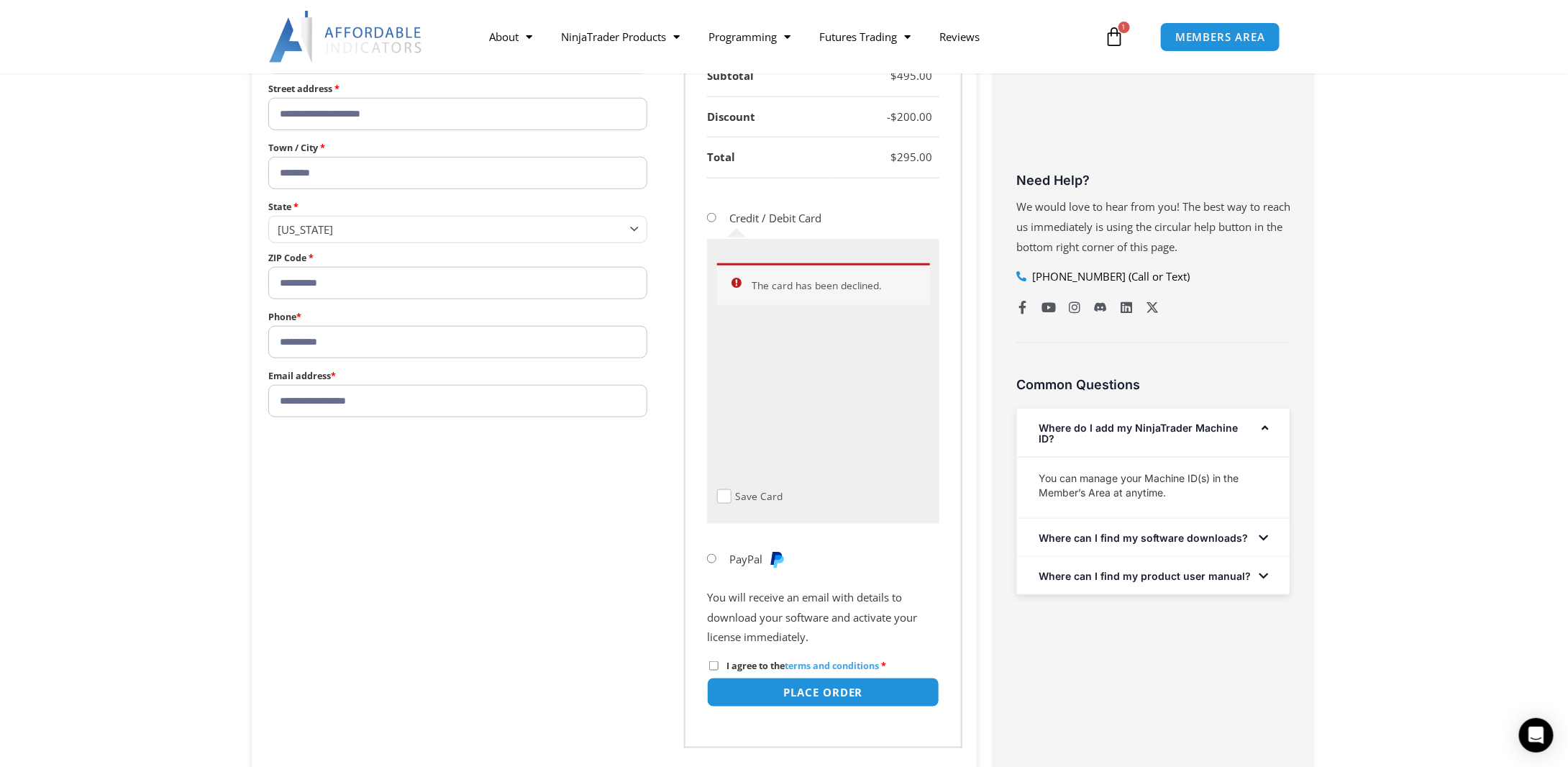
scroll to position [570, 0]
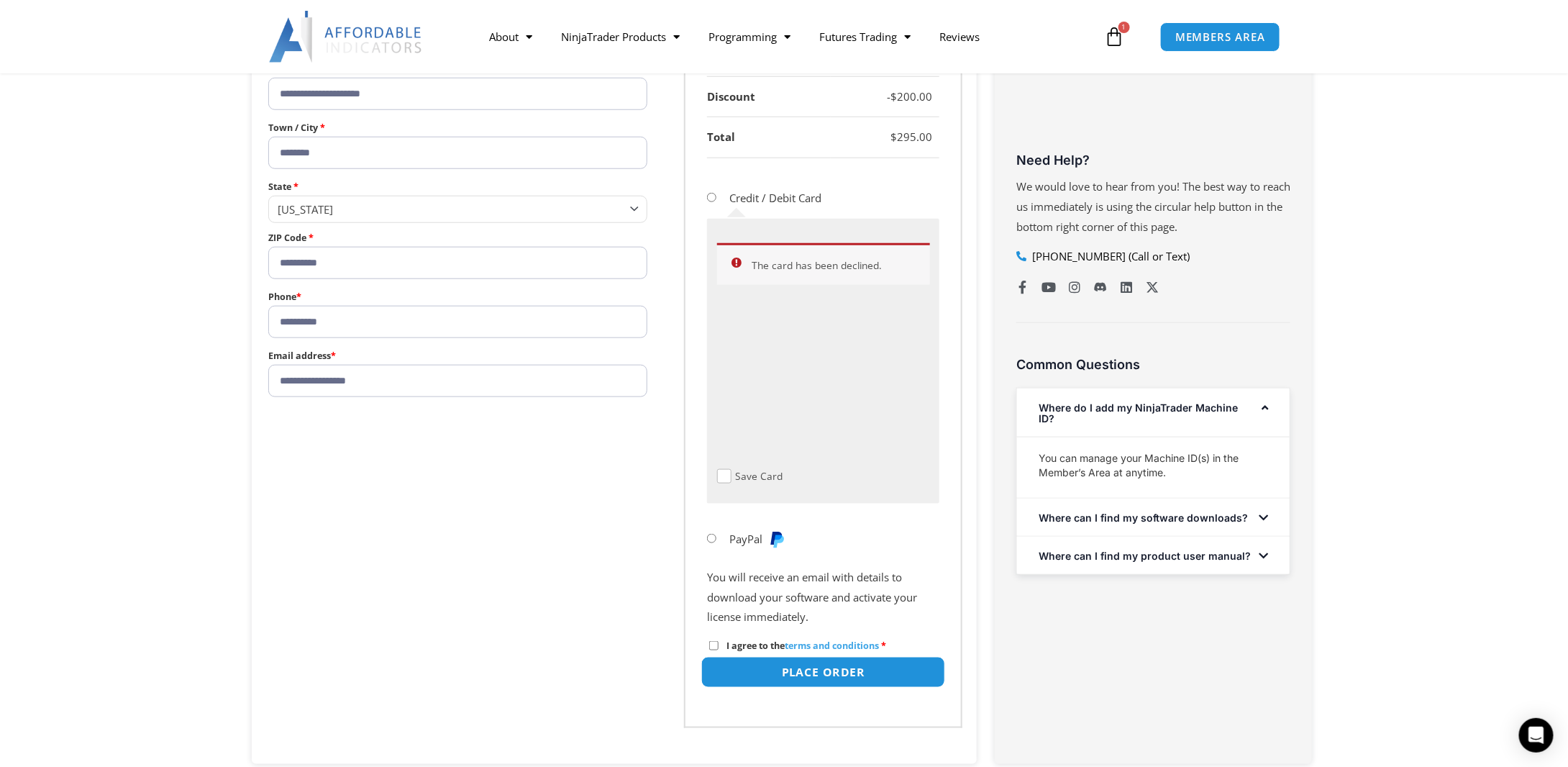
click at [803, 665] on button "Place order" at bounding box center [823, 673] width 244 height 31
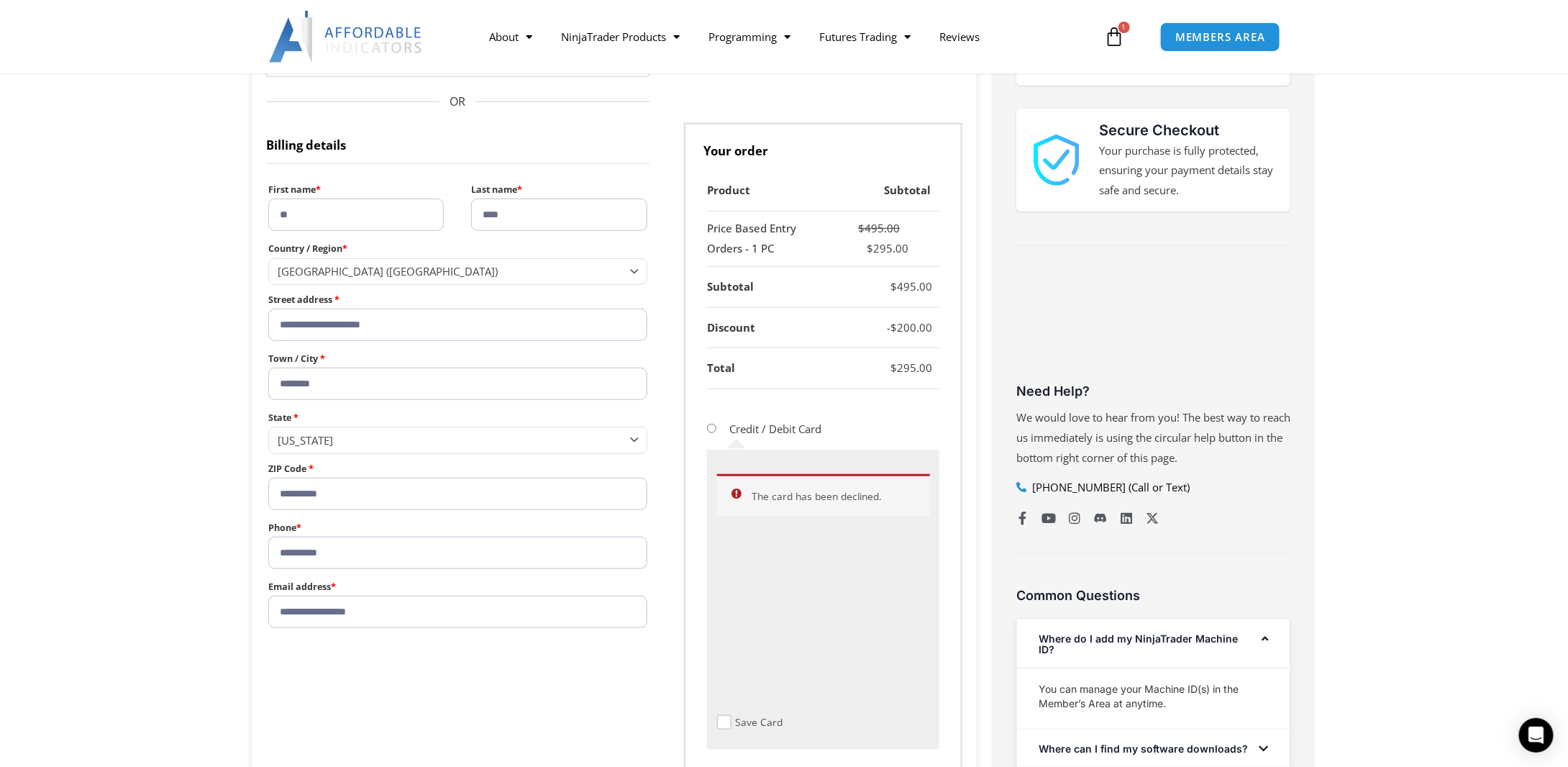
scroll to position [360, 0]
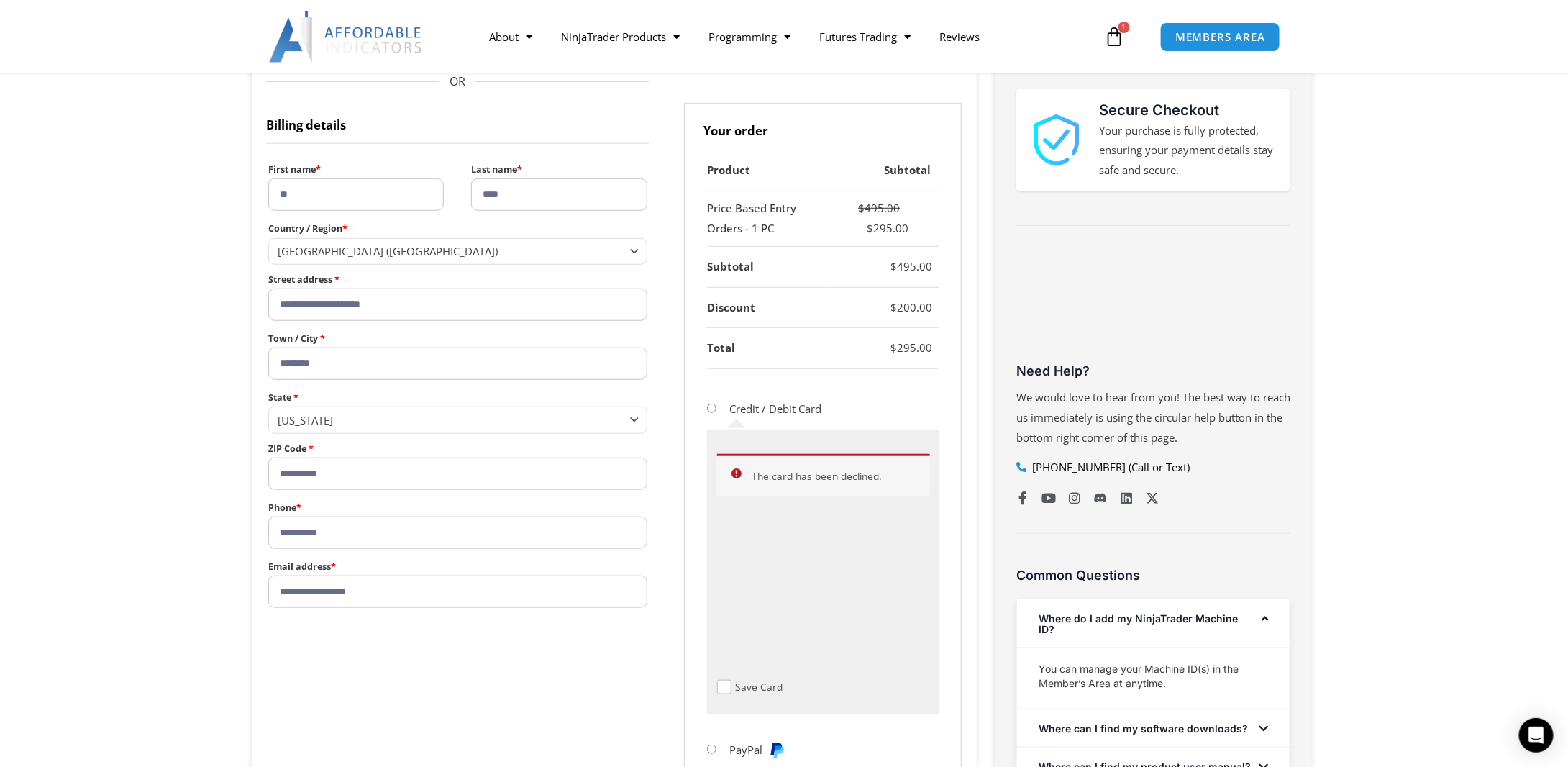
click at [821, 765] on div "Credit / Debit Card The card has been declined. Save Card PayPal Google Pay App…" at bounding box center [823, 654] width 232 height 528
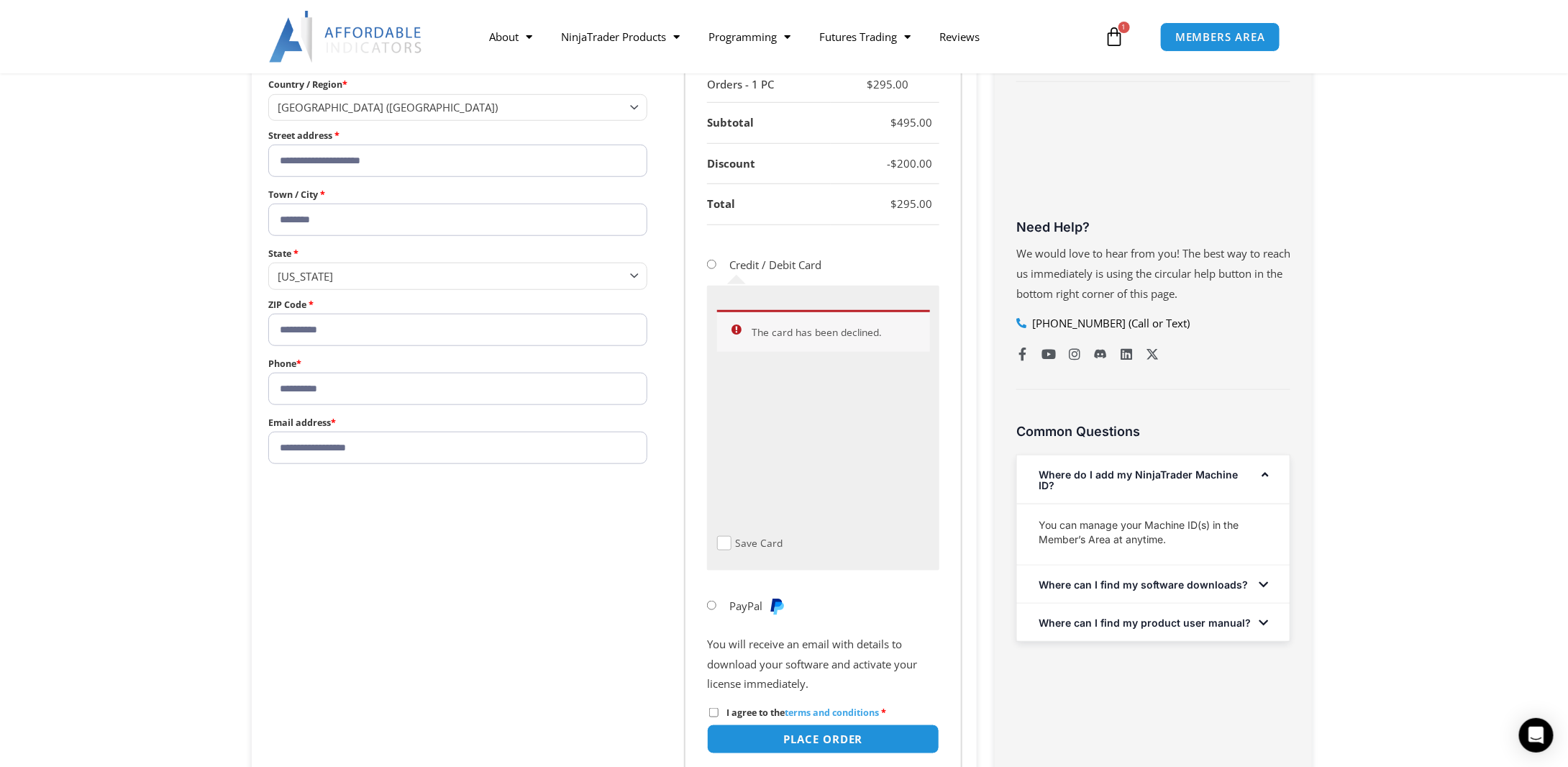
scroll to position [576, 0]
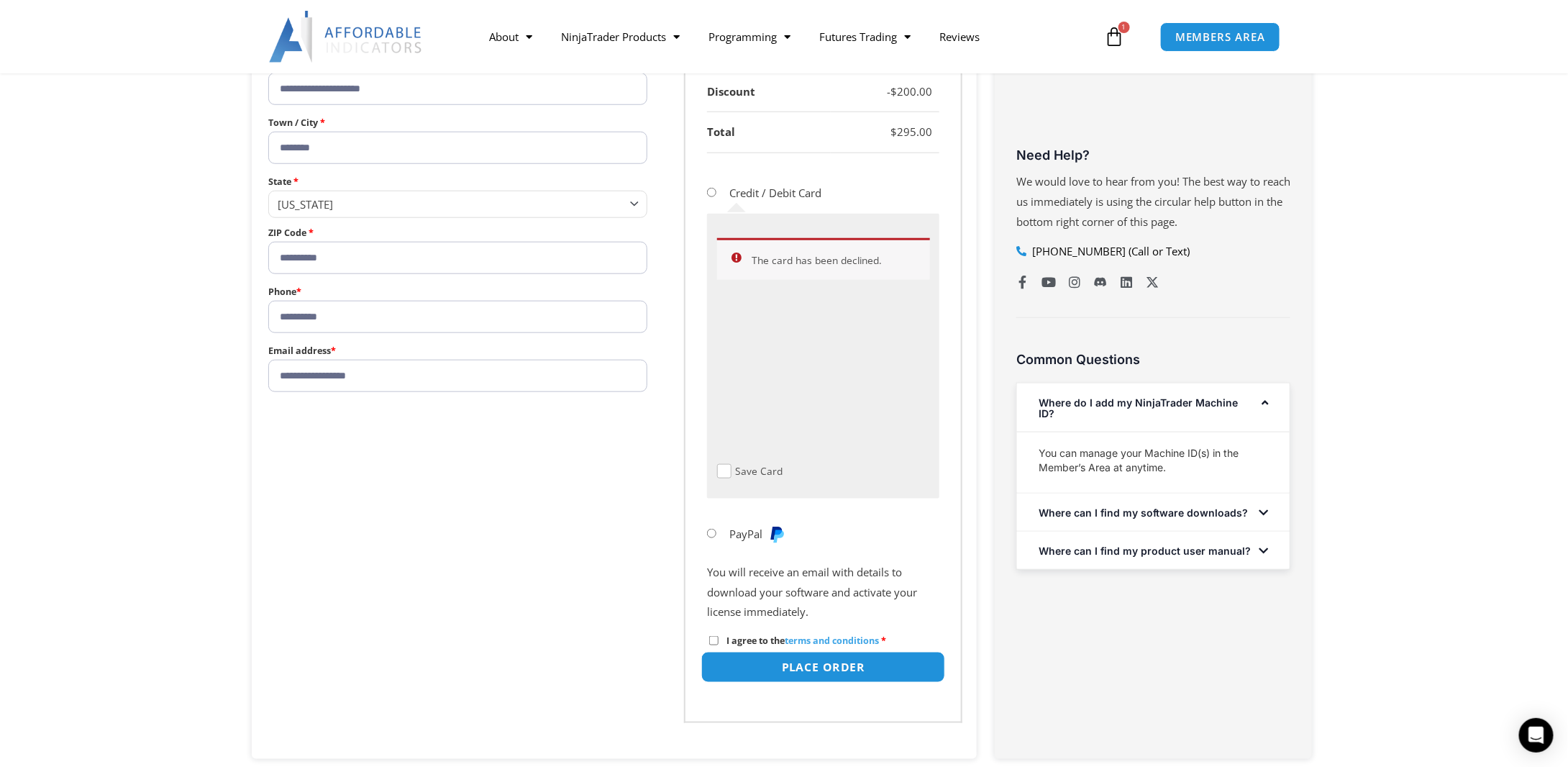
click at [854, 658] on button "Place order" at bounding box center [823, 667] width 244 height 31
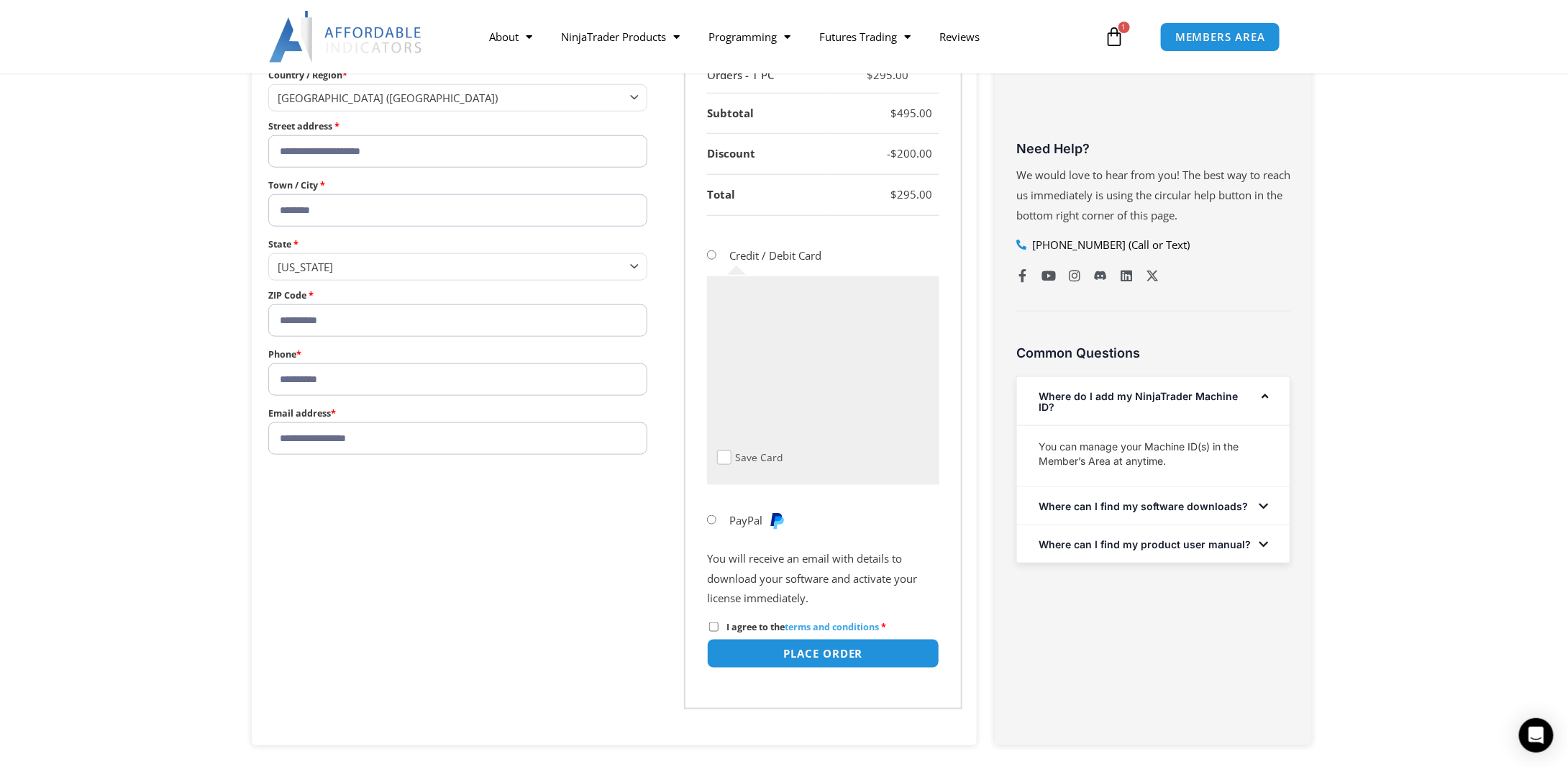
scroll to position [590, 0]
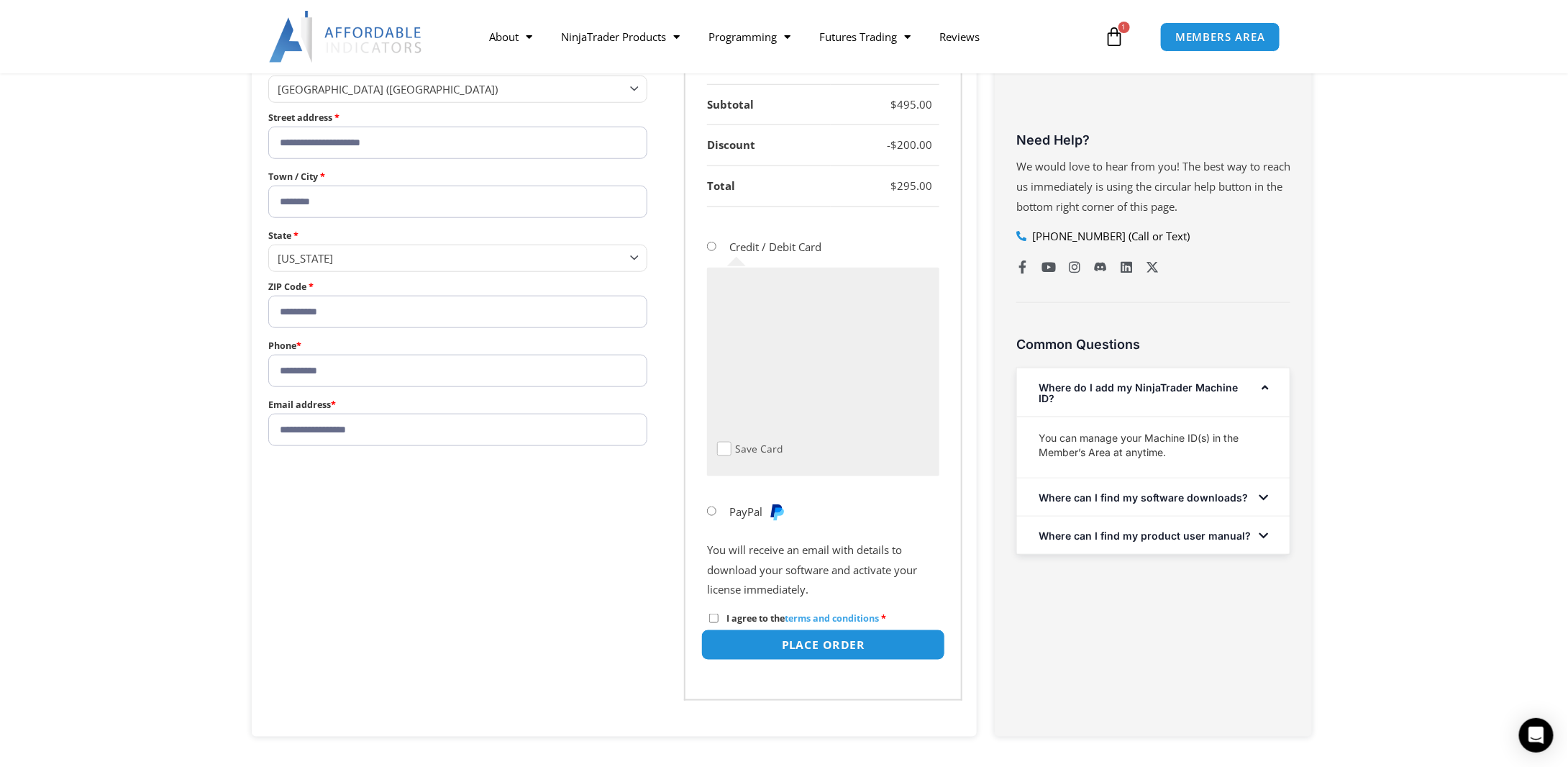
click at [818, 644] on button "Place order" at bounding box center [823, 645] width 244 height 31
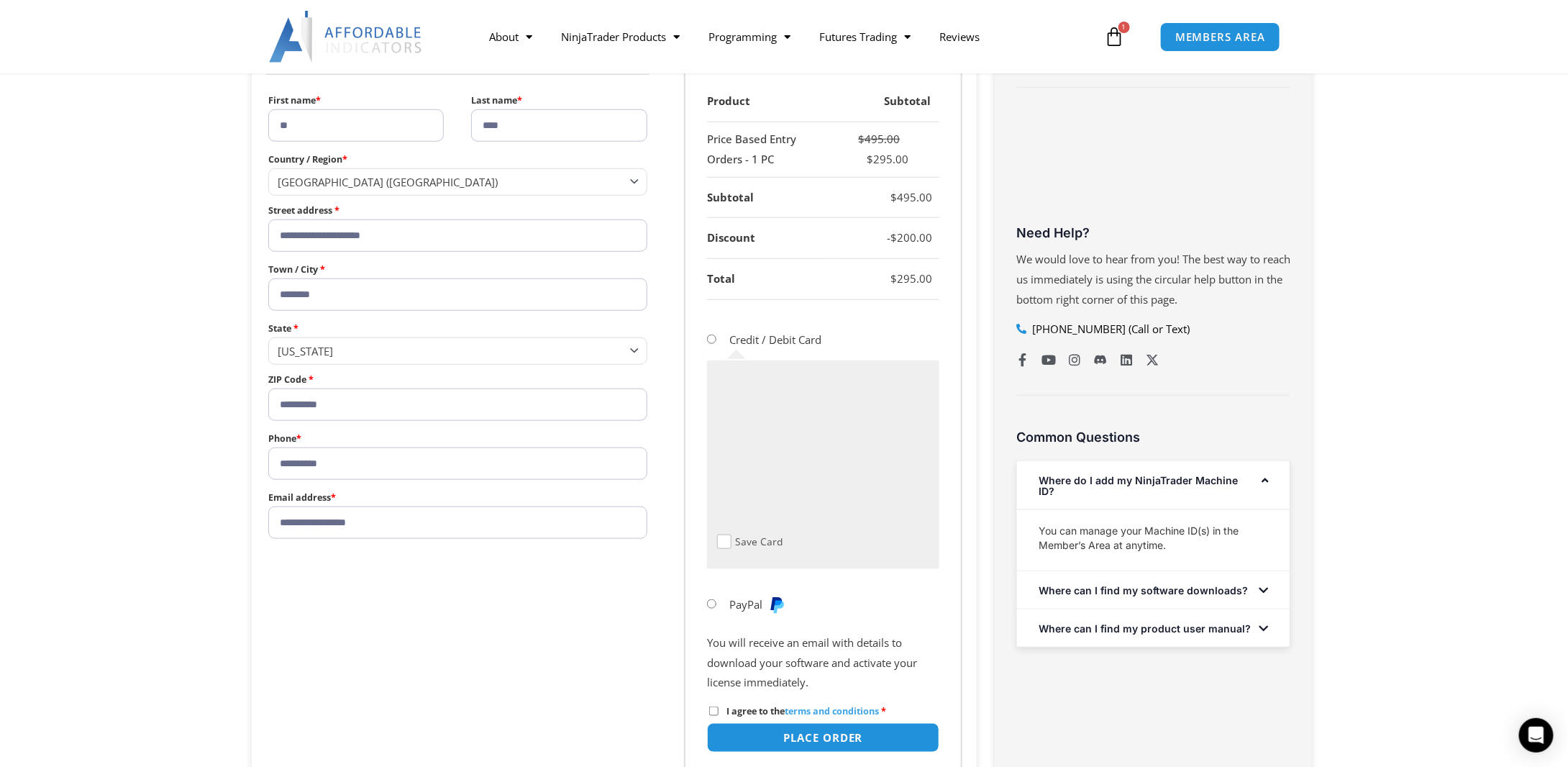
scroll to position [503, 0]
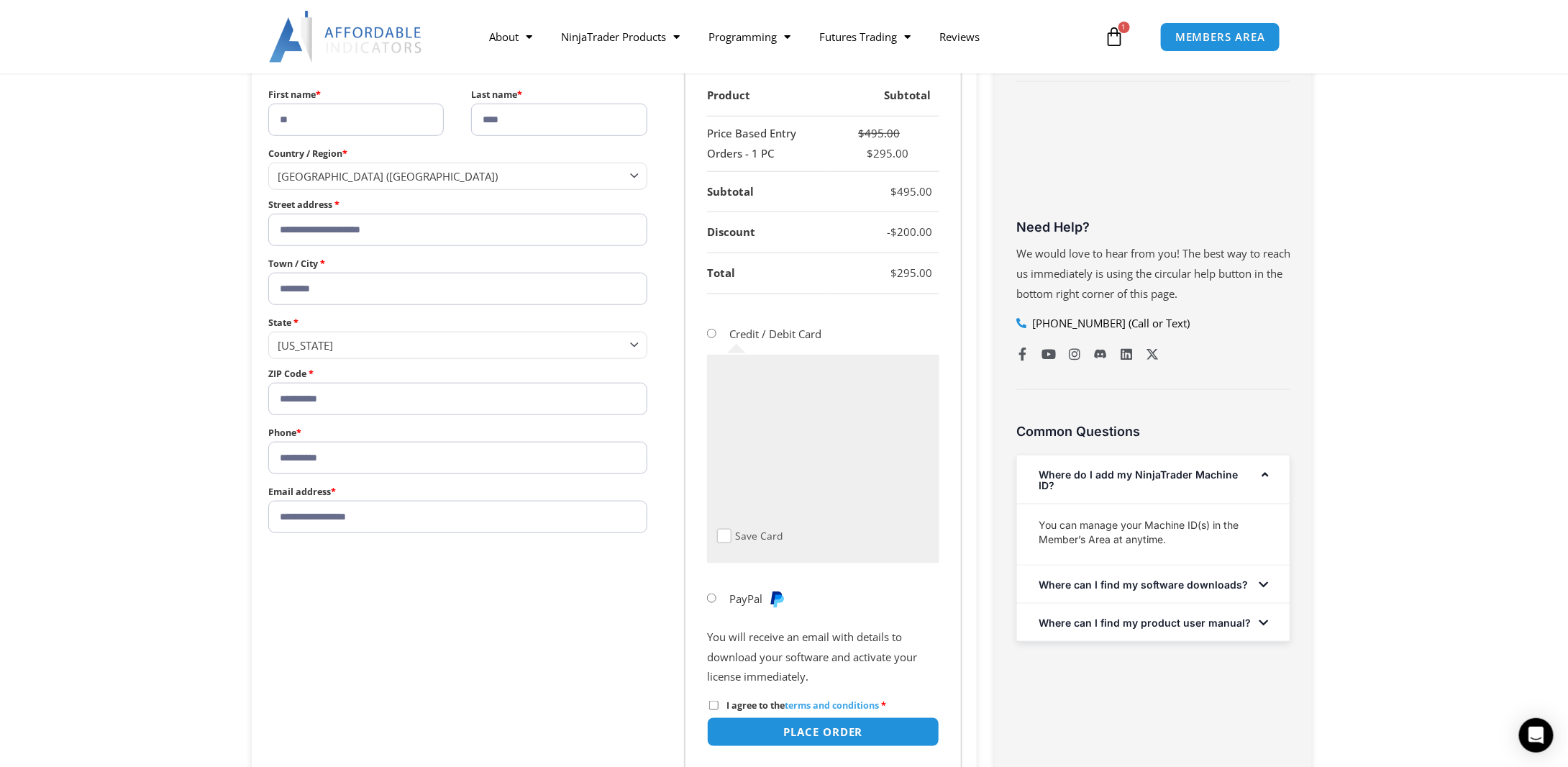
click at [1025, 737] on div "Buy With Confidence We have a strong foundation with over 12 years of experienc…" at bounding box center [1153, 303] width 317 height 1042
click at [839, 730] on button "Place order" at bounding box center [823, 732] width 244 height 31
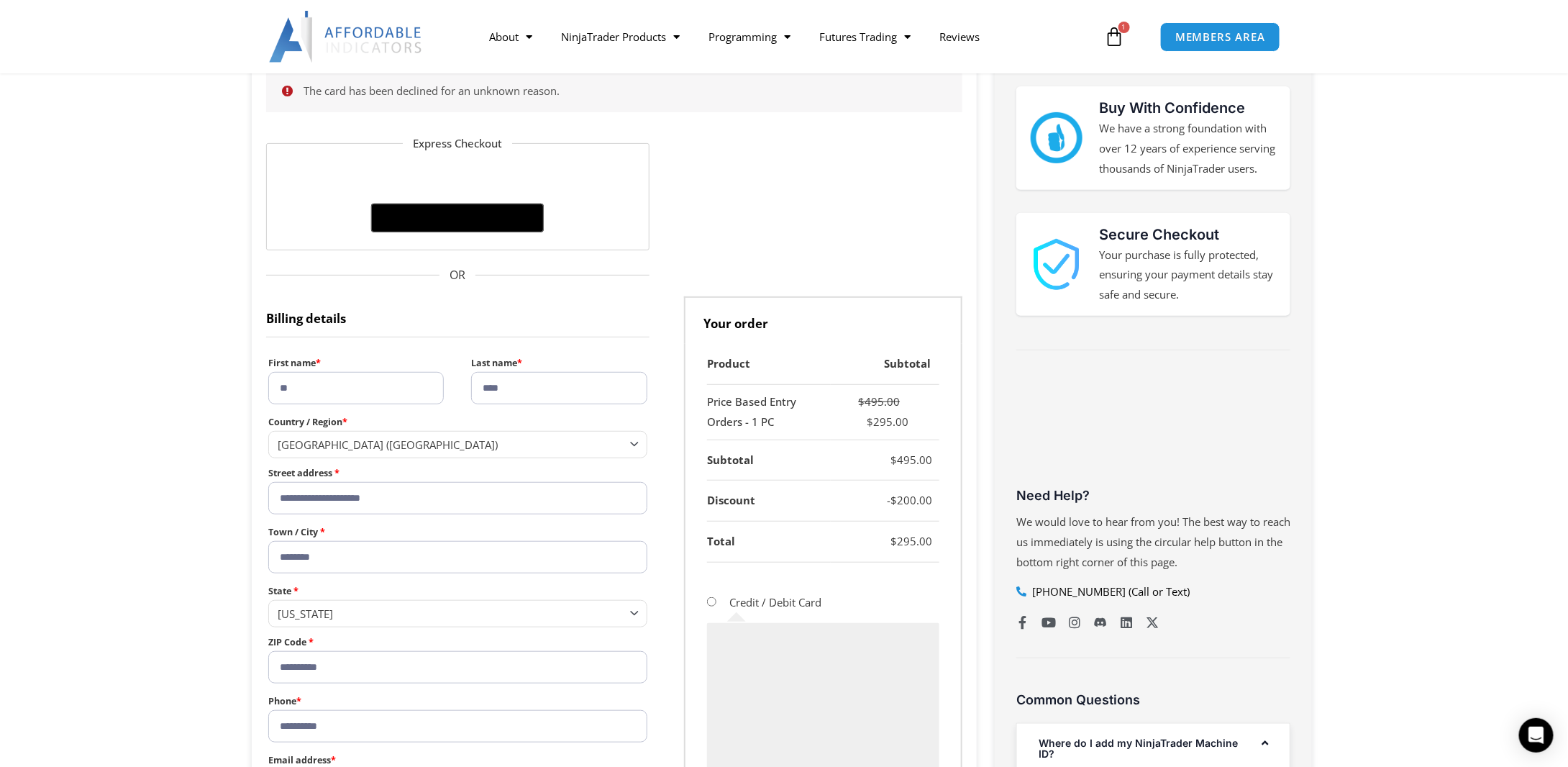
scroll to position [232, 0]
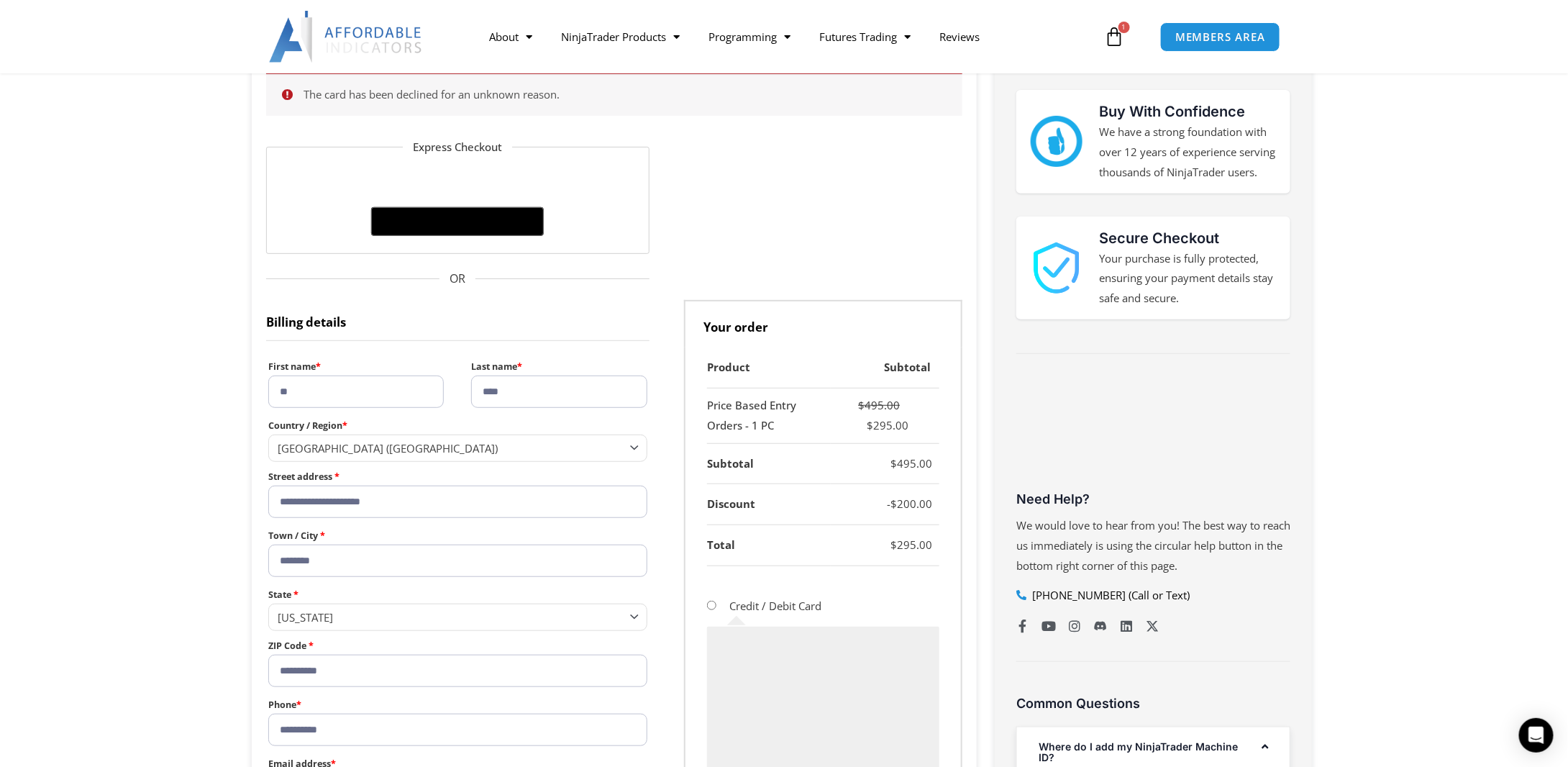
drag, startPoint x: 303, startPoint y: 384, endPoint x: 183, endPoint y: 361, distance: 122.2
click at [183, 361] on section "**********" at bounding box center [784, 614] width 1568 height 1121
type input "*****"
click at [561, 395] on input "****" at bounding box center [559, 391] width 176 height 32
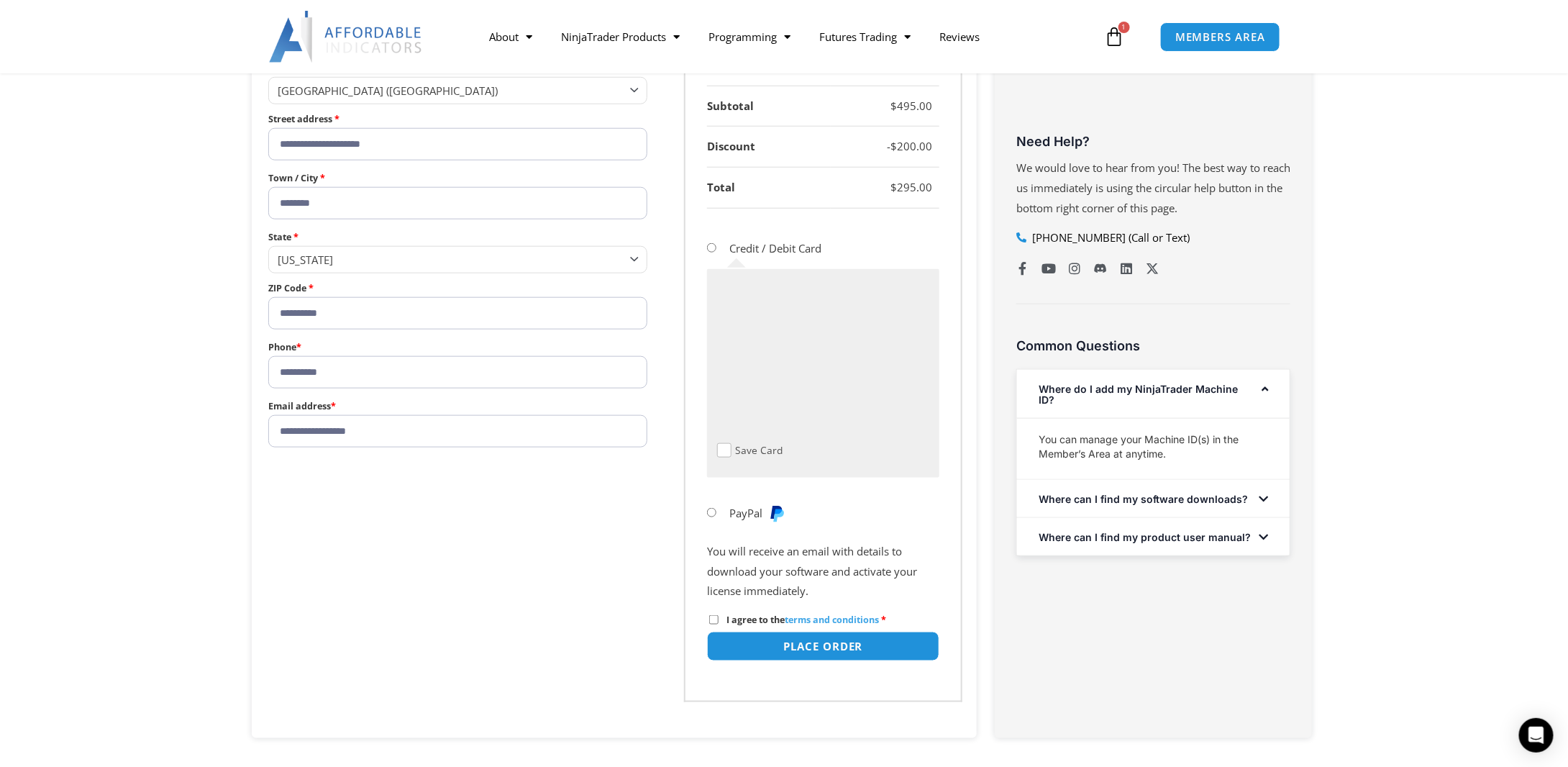
scroll to position [591, 0]
click at [819, 644] on button "Place order" at bounding box center [823, 644] width 244 height 31
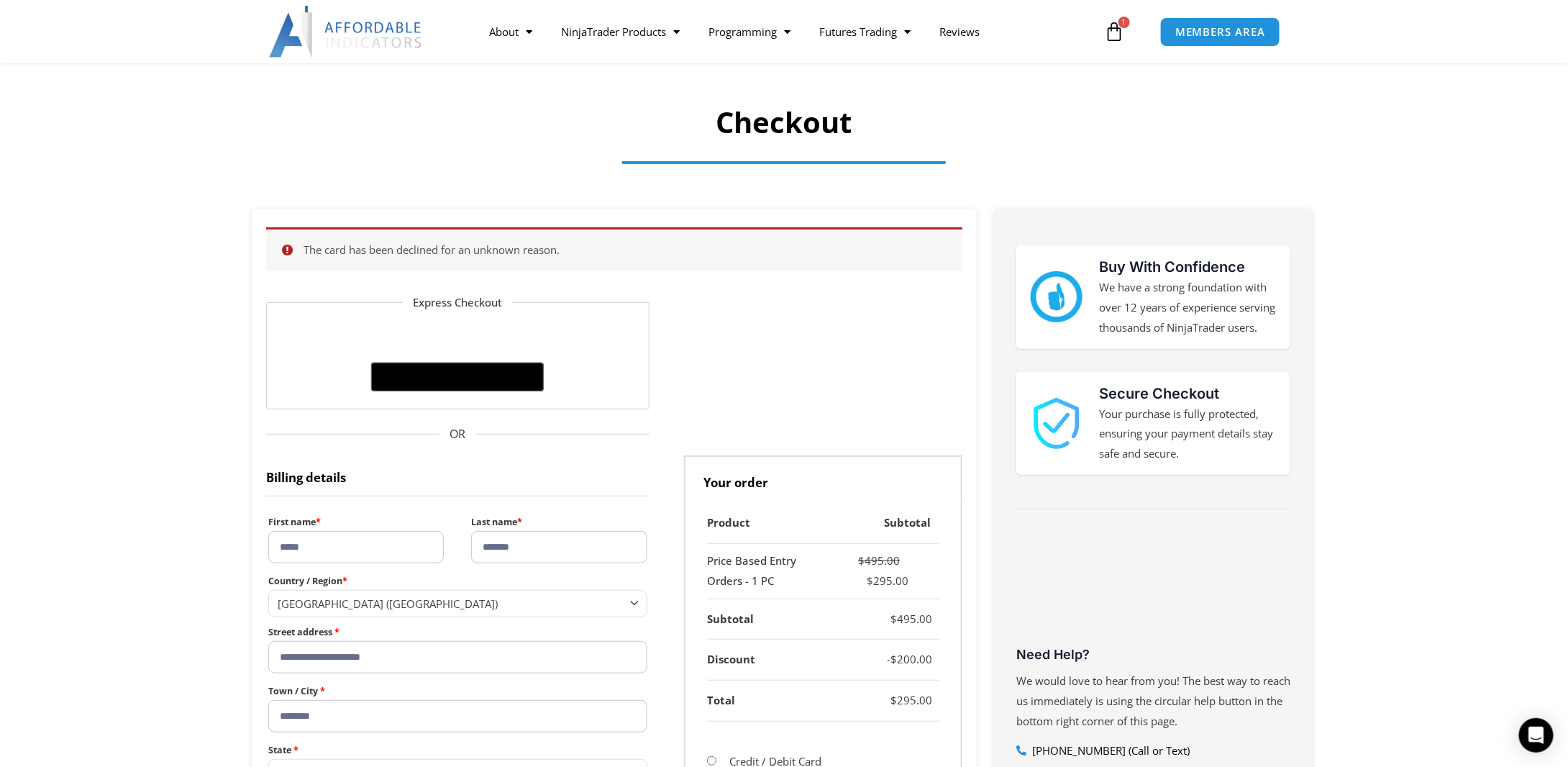
scroll to position [144, 0]
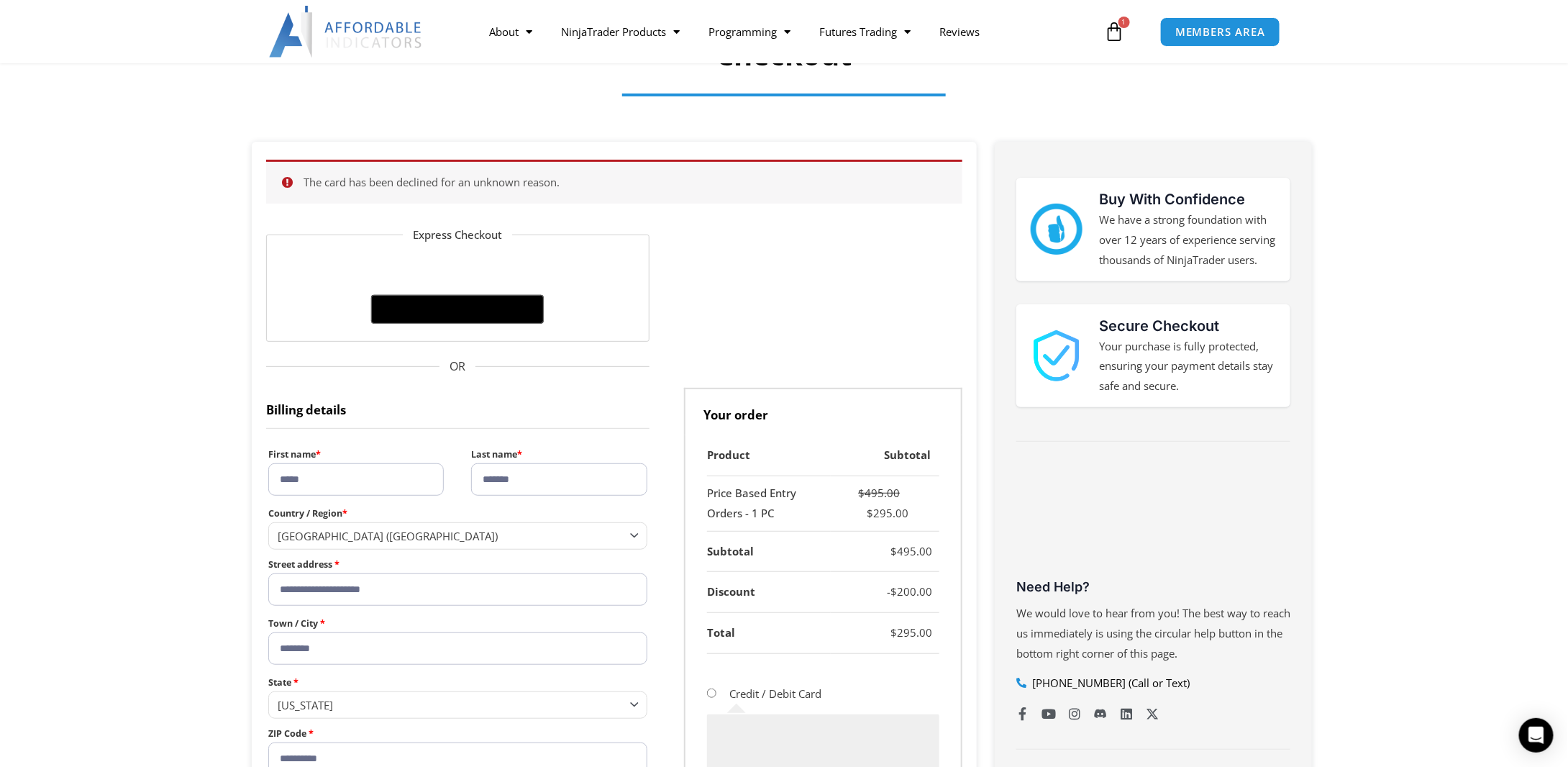
drag, startPoint x: 507, startPoint y: 477, endPoint x: 559, endPoint y: 492, distance: 54.1
click at [559, 492] on input "*******" at bounding box center [559, 479] width 176 height 32
type input "****"
click at [321, 480] on input "*****" at bounding box center [356, 479] width 176 height 32
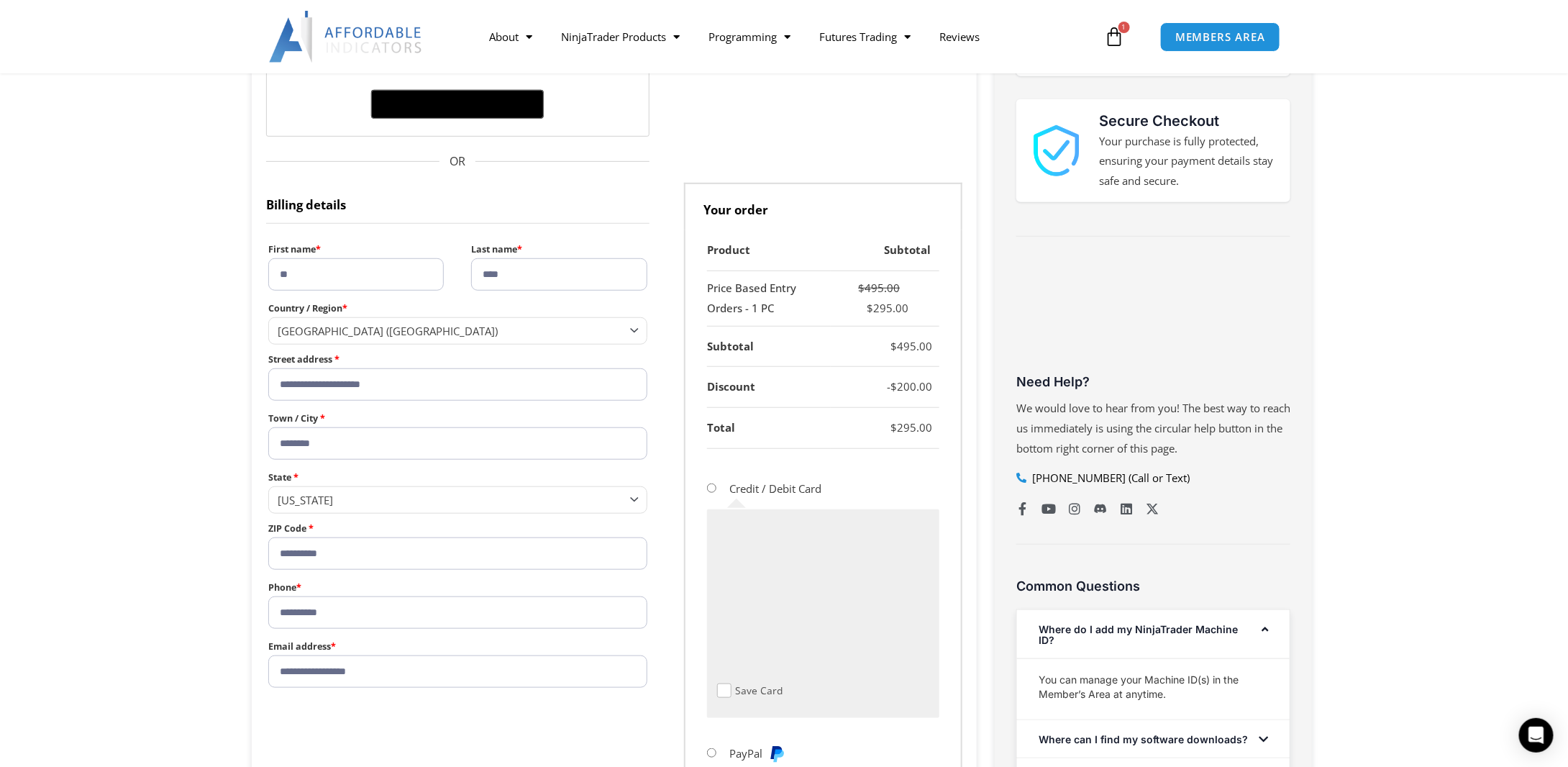
scroll to position [360, 0]
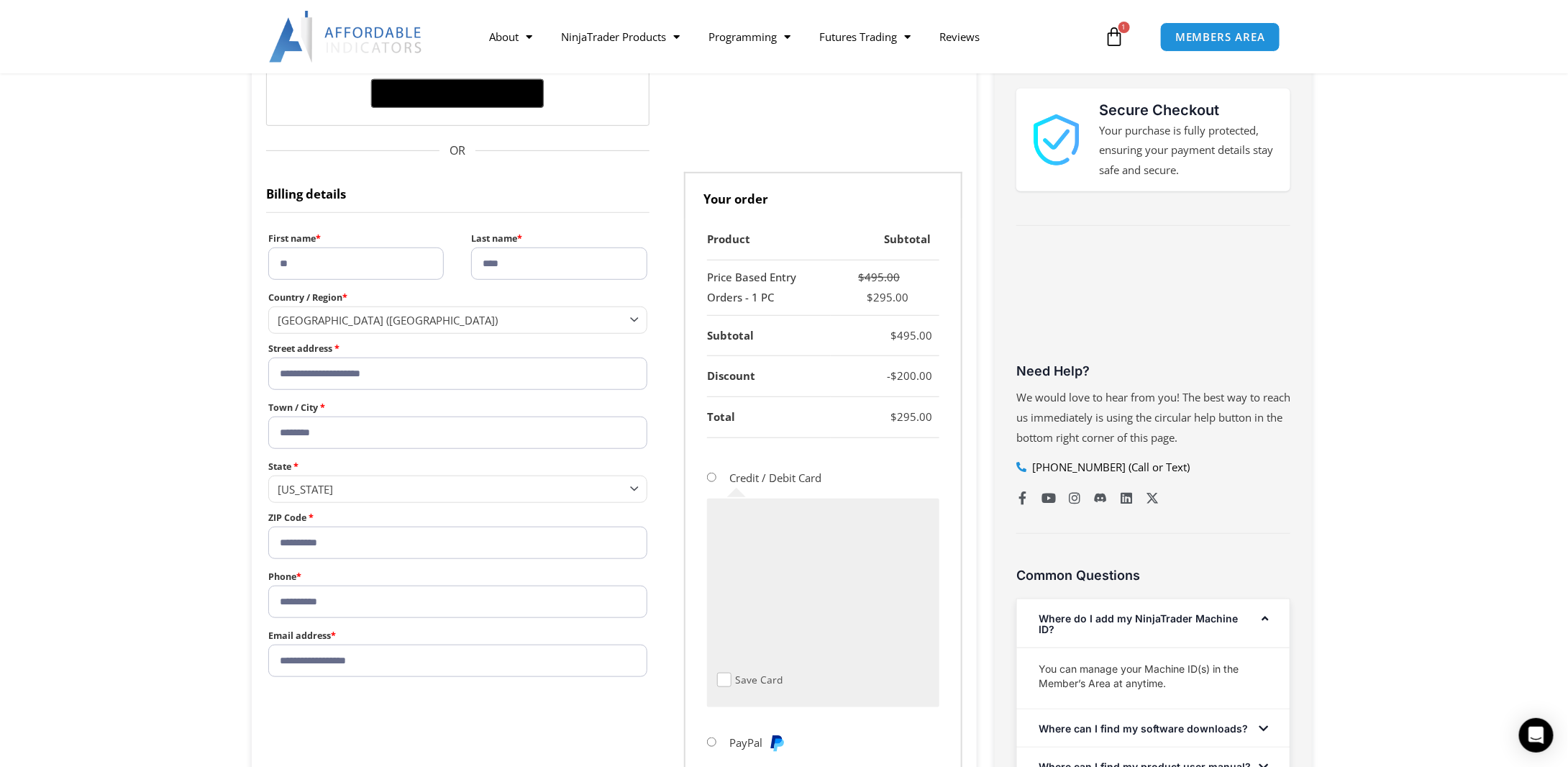
type input "**"
click at [307, 541] on input "**********" at bounding box center [457, 542] width 379 height 32
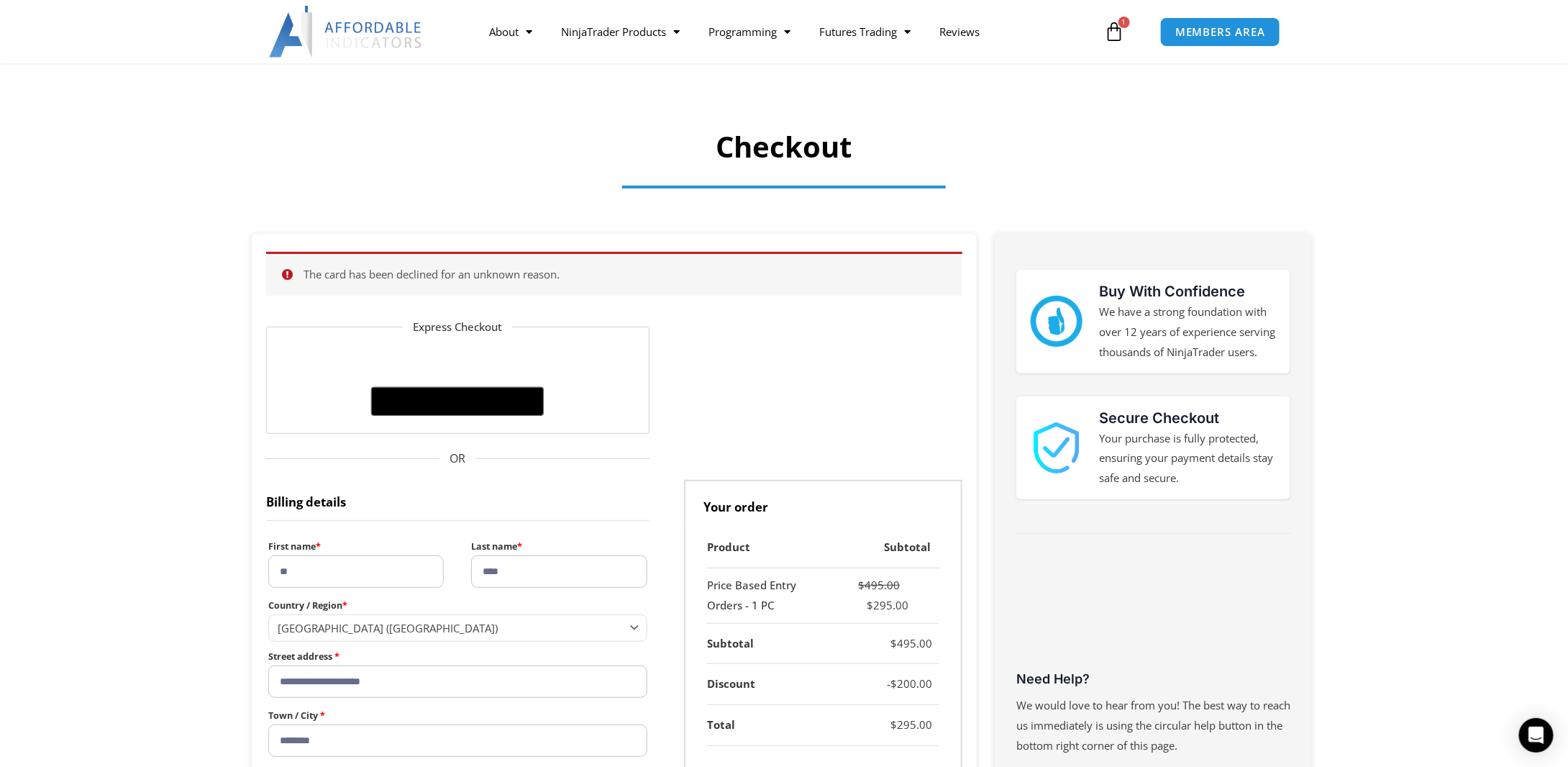
scroll to position [72, 0]
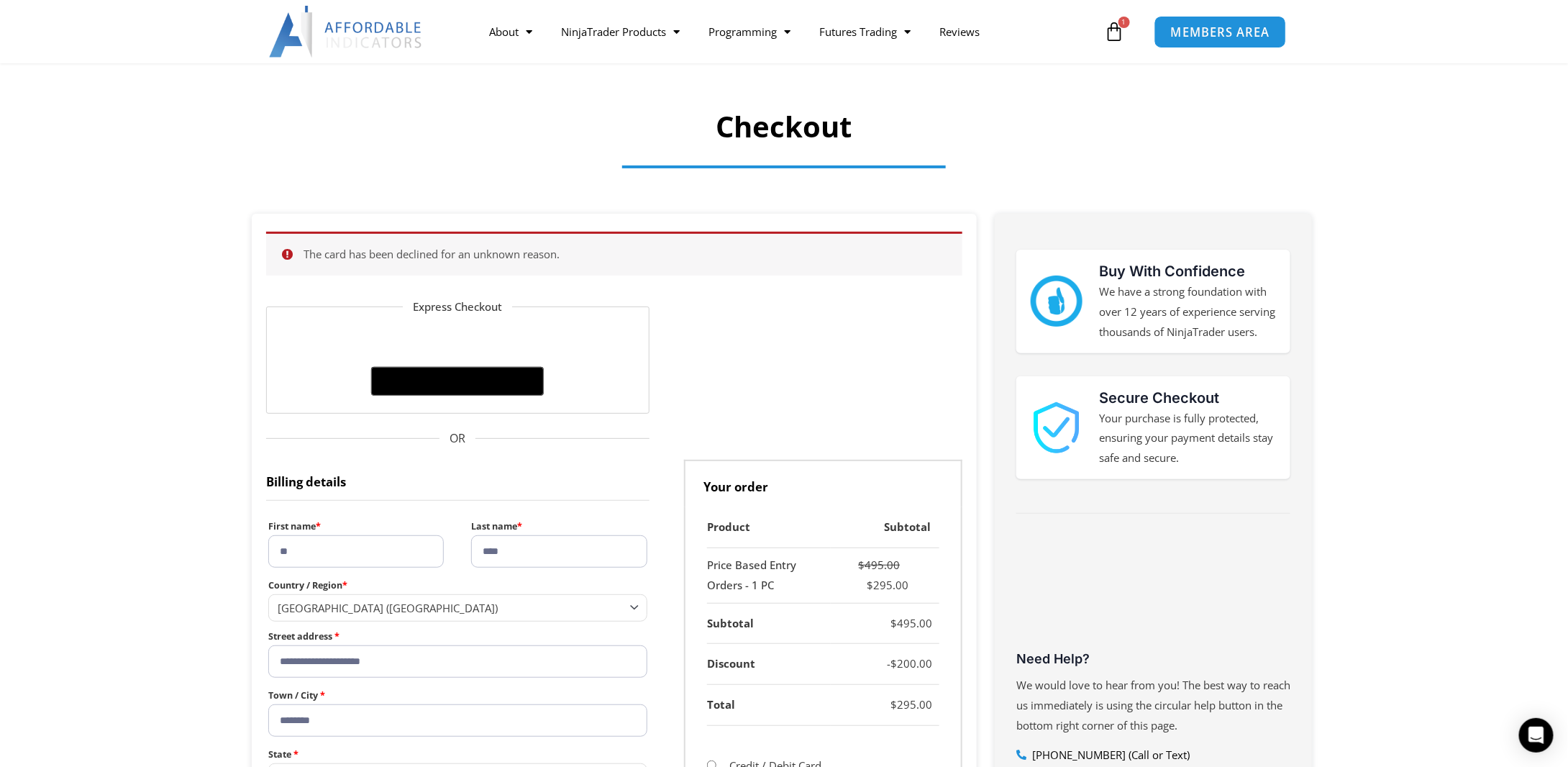
drag, startPoint x: 110, startPoint y: 1, endPoint x: 1226, endPoint y: 27, distance: 1116.3
click at [1226, 27] on span "MEMBERS AREA" at bounding box center [1220, 31] width 99 height 12
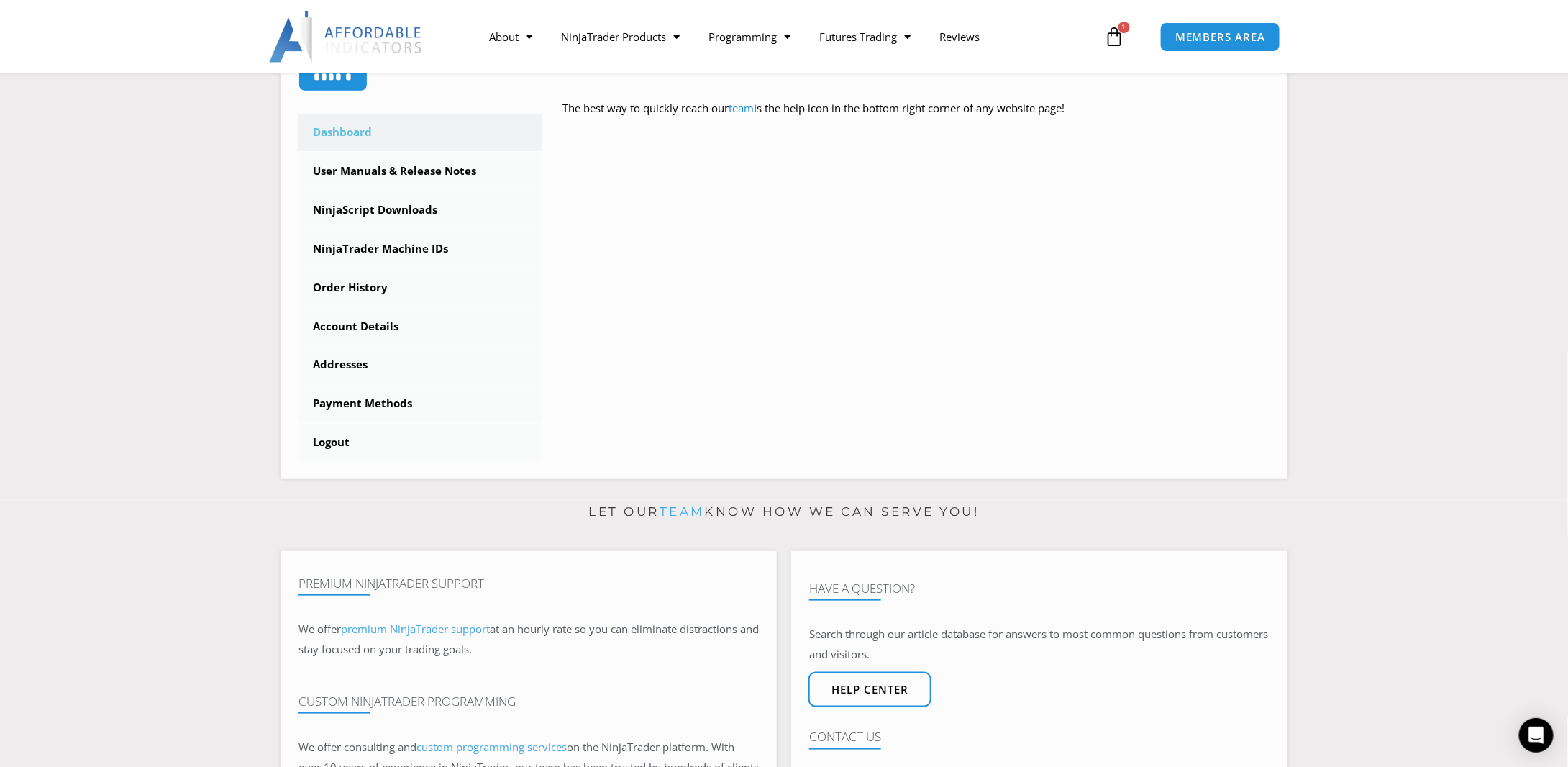
scroll to position [360, 0]
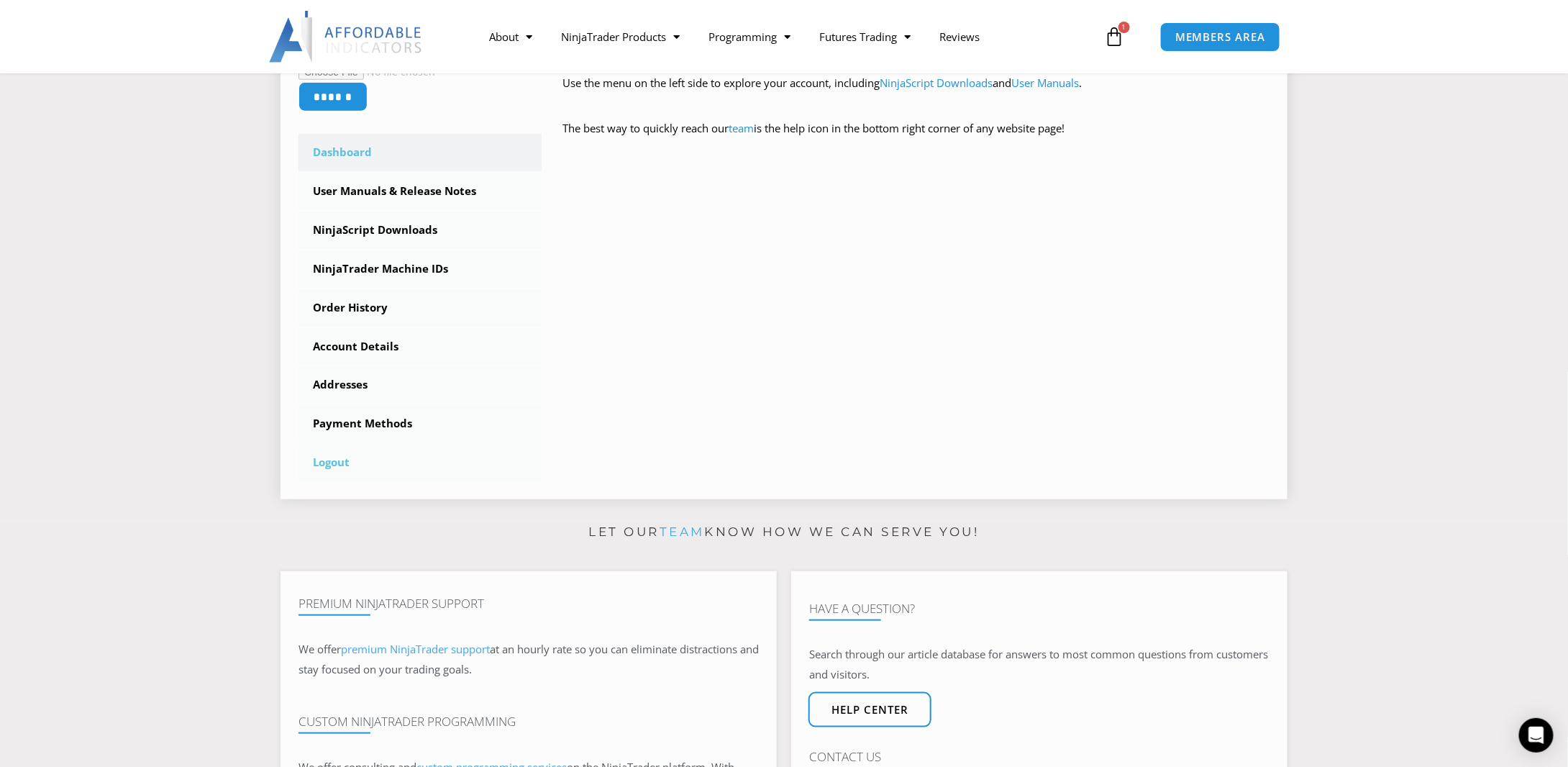
click at [335, 465] on link "Logout" at bounding box center [420, 462] width 243 height 38
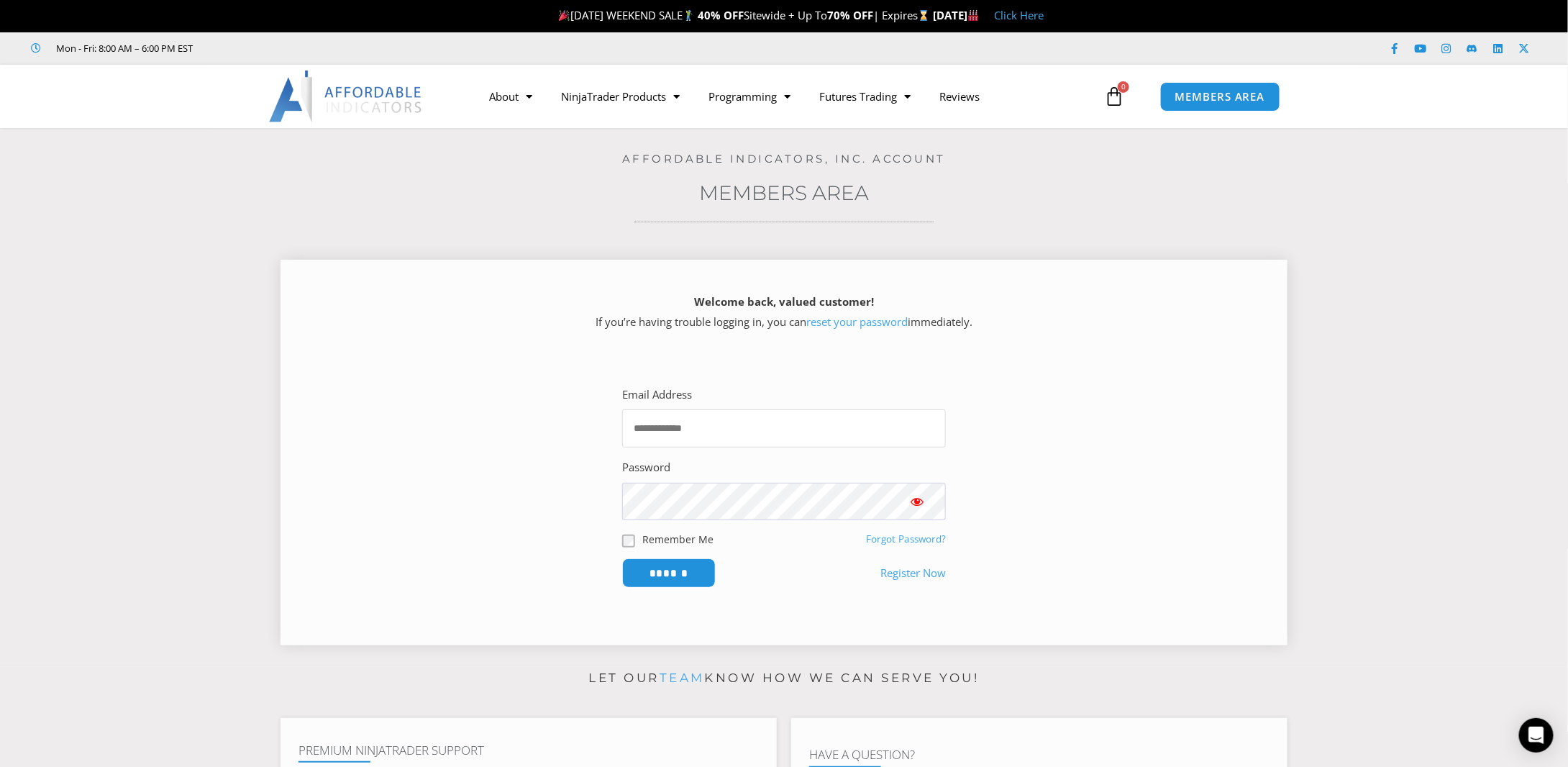
type input "**********"
click at [639, 569] on input "******" at bounding box center [670, 573] width 99 height 31
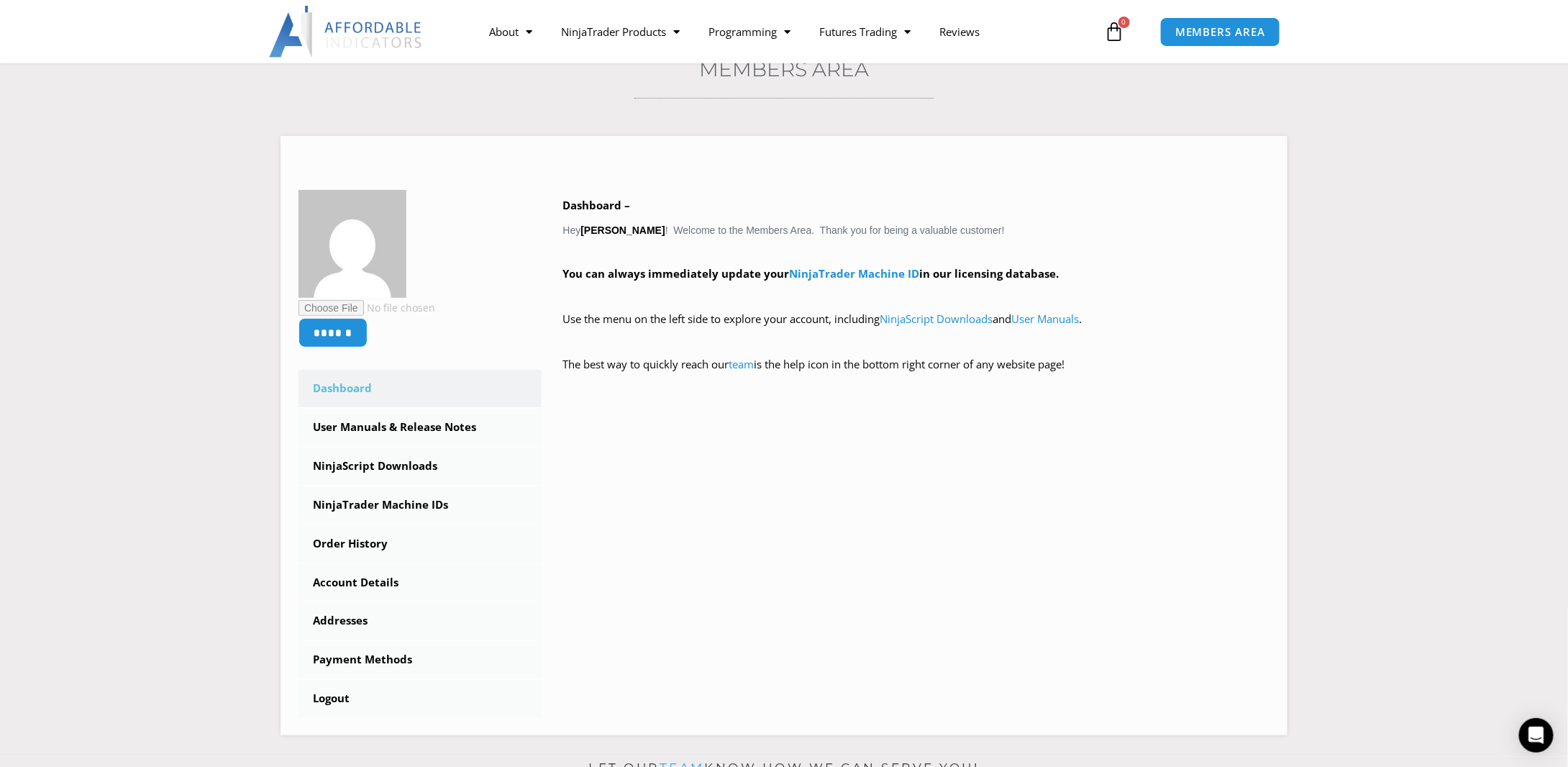
scroll to position [144, 0]
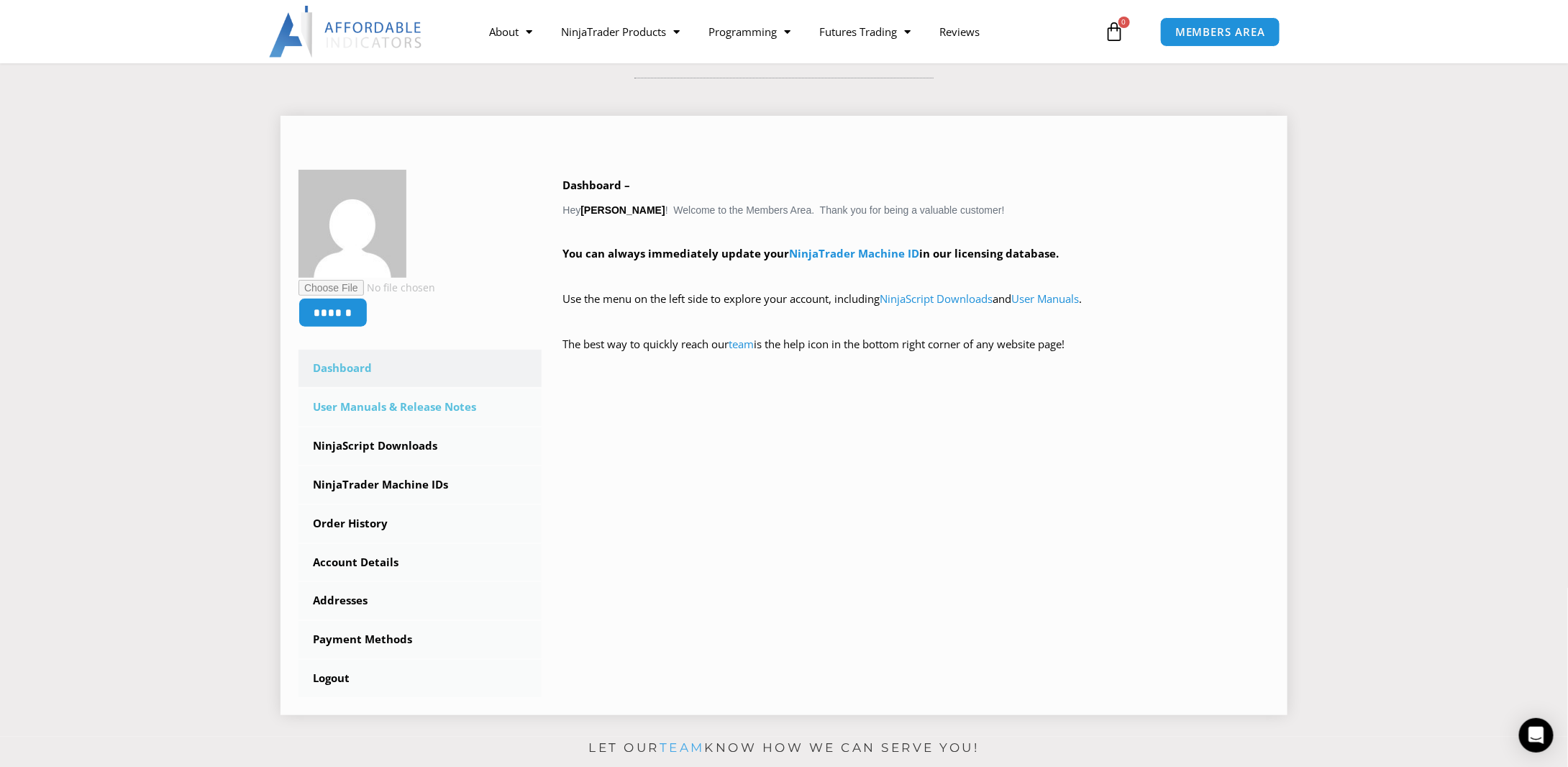
click at [366, 410] on link "User Manuals & Release Notes" at bounding box center [420, 407] width 243 height 38
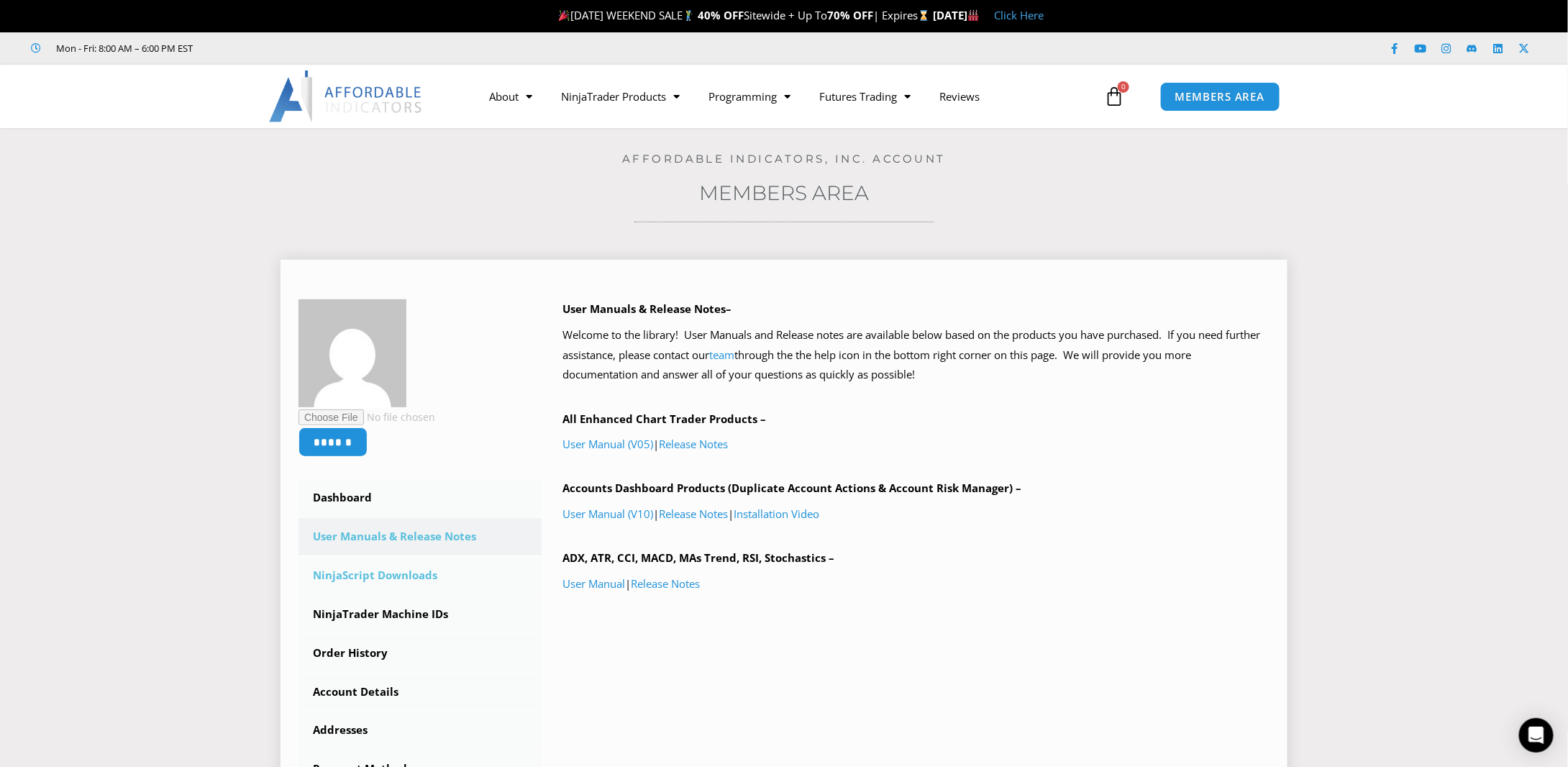
click at [358, 579] on link "NinjaScript Downloads" at bounding box center [420, 576] width 243 height 38
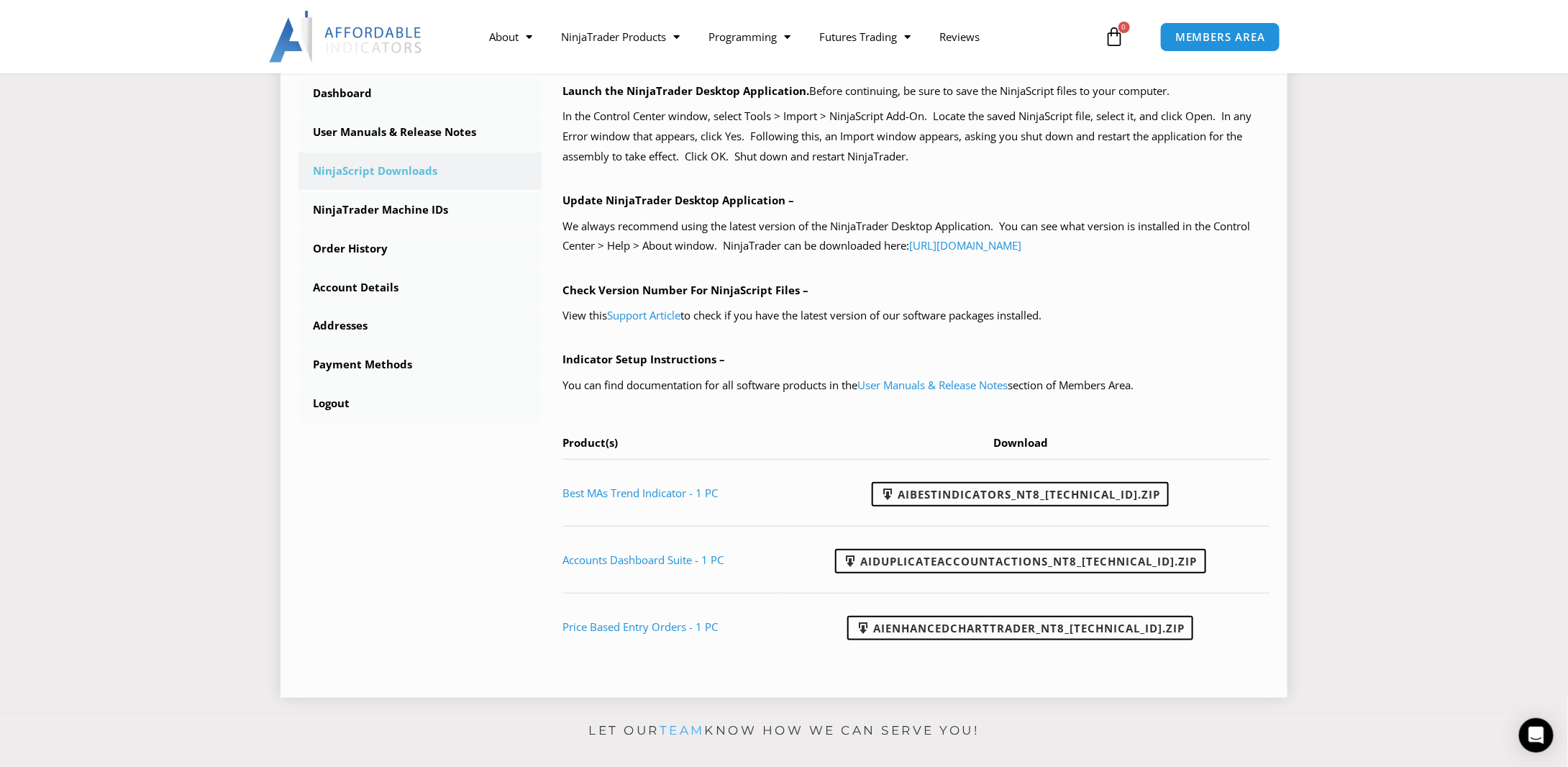
scroll to position [432, 0]
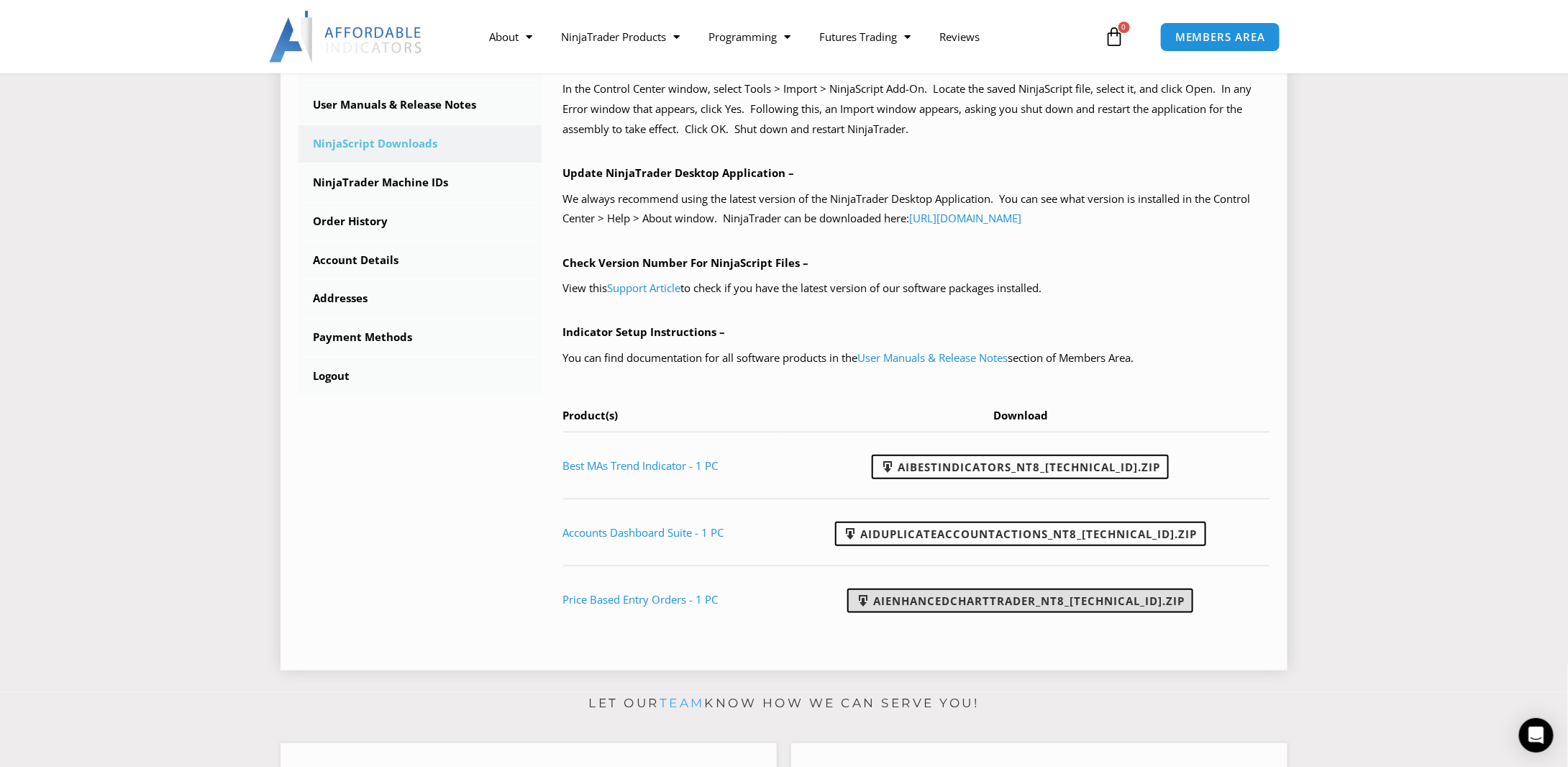
click at [920, 598] on link "AIEnhancedChartTrader_NT8_25.1.31.1.zip" at bounding box center [1020, 600] width 346 height 25
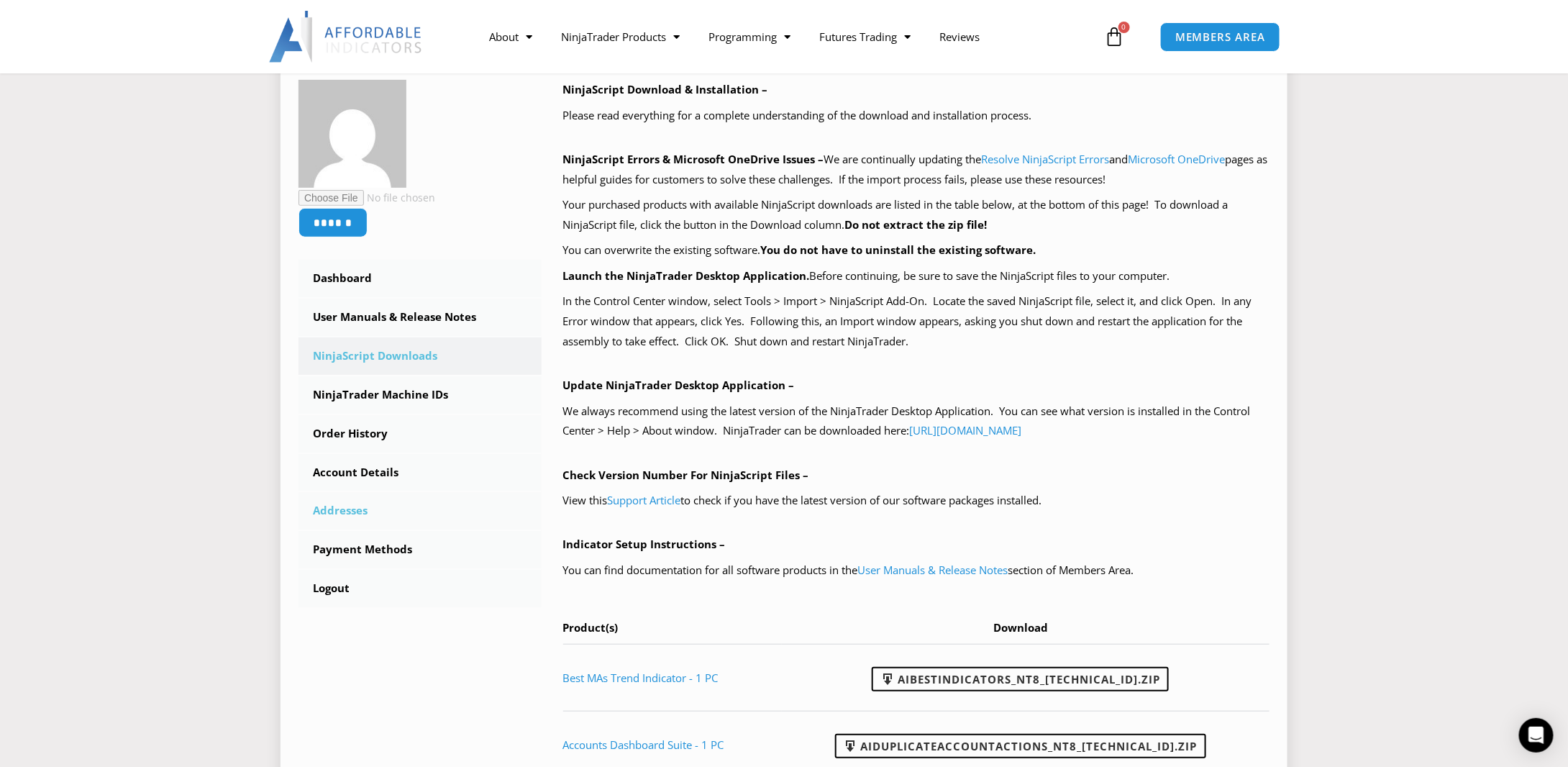
scroll to position [216, 0]
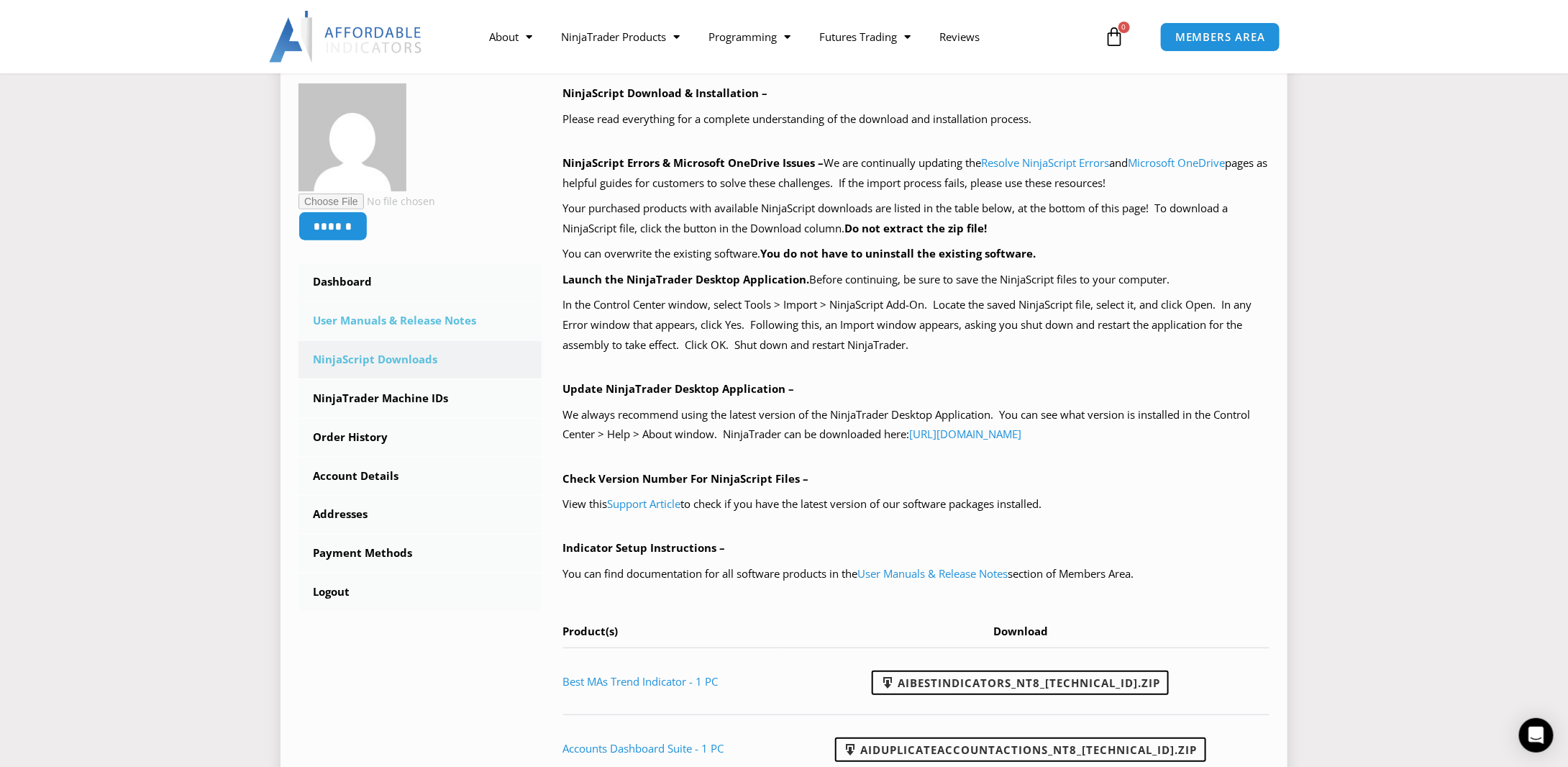
click at [378, 320] on link "User Manuals & Release Notes" at bounding box center [420, 320] width 243 height 38
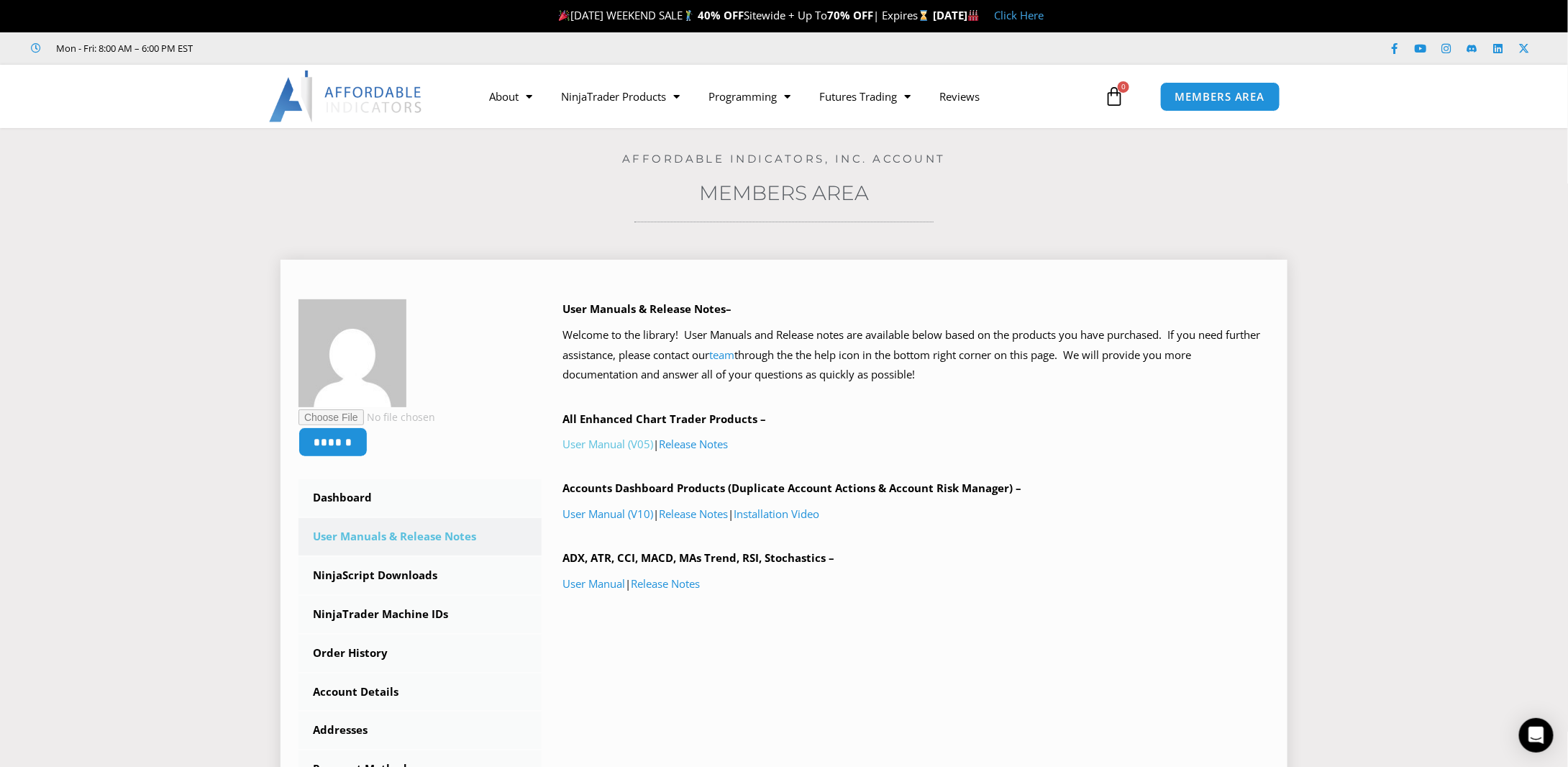
click at [604, 442] on link "User Manual (V05)" at bounding box center [608, 444] width 91 height 15
